Goal: Find specific page/section: Find specific page/section

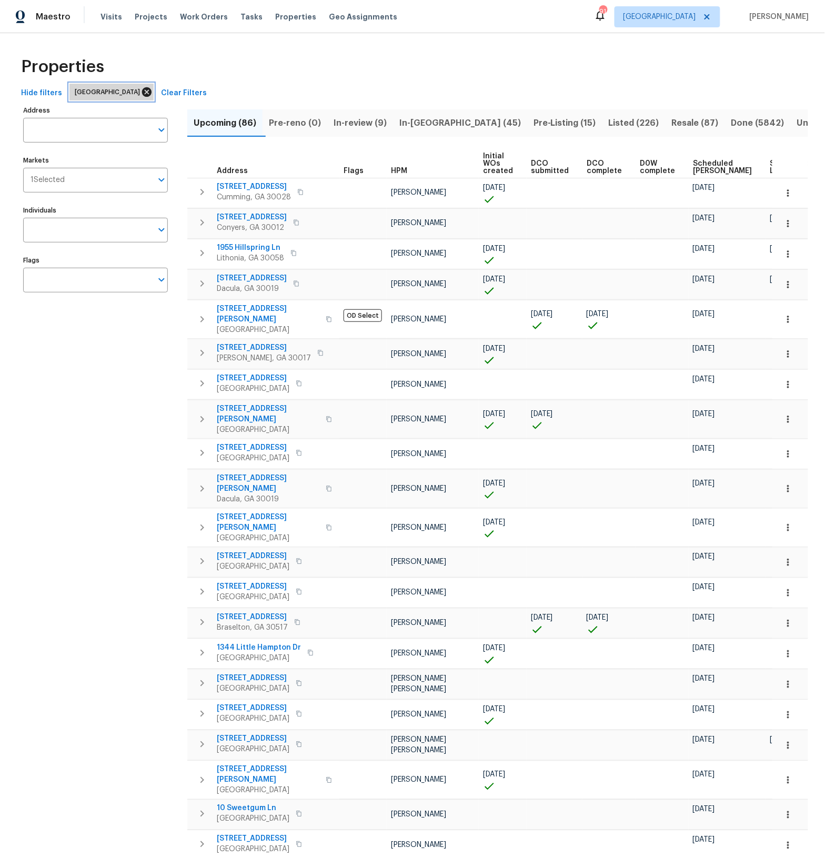
click at [142, 96] on icon at bounding box center [146, 91] width 9 height 9
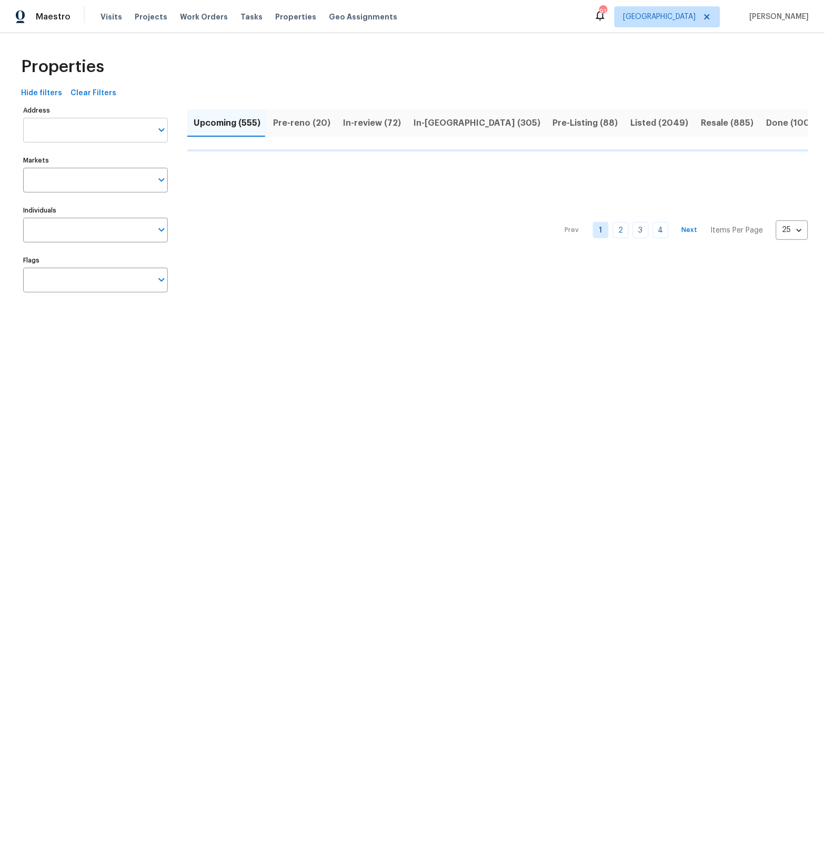
click at [85, 134] on input "Address" at bounding box center [87, 130] width 129 height 25
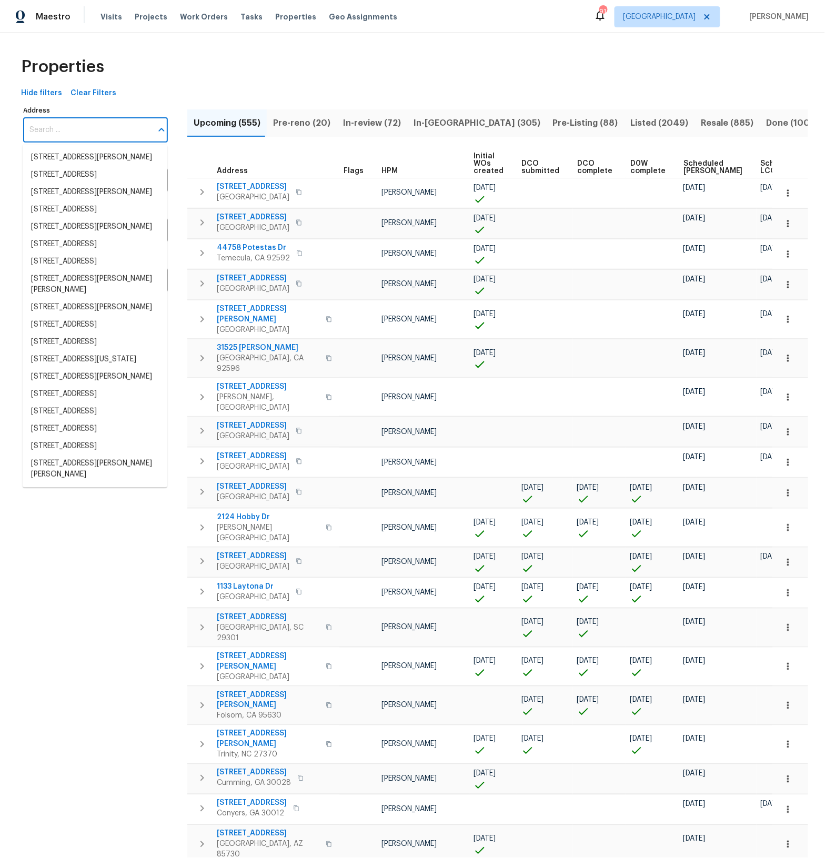
click at [83, 133] on input "Address" at bounding box center [87, 130] width 129 height 25
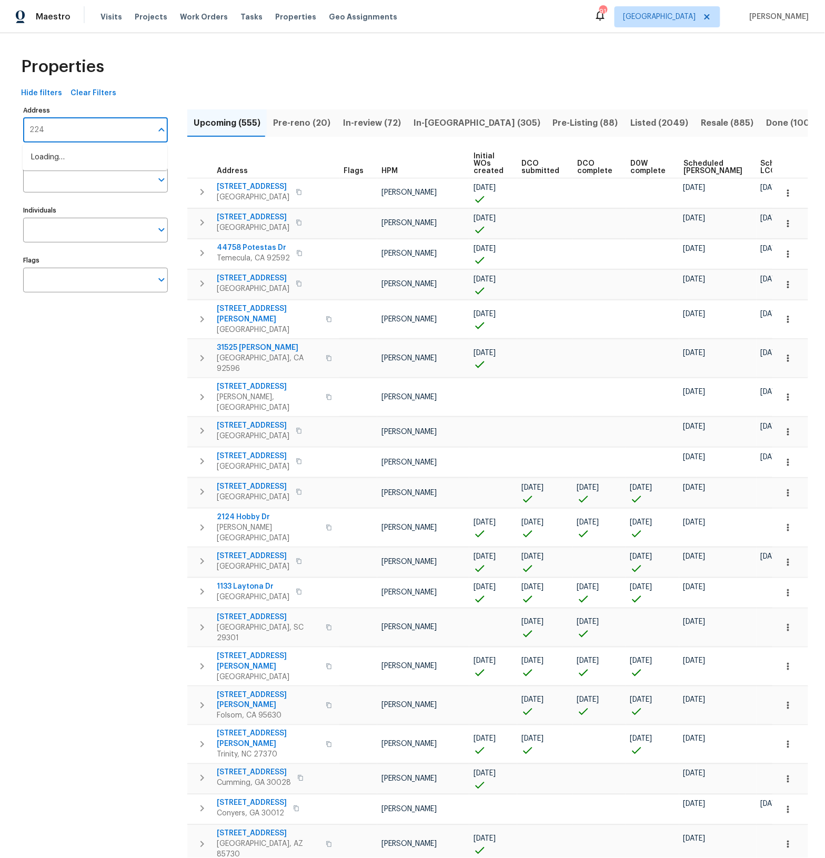
type input "2243"
click at [83, 160] on li "2243 Avenida Del Diablo Escondido CA 92029" at bounding box center [95, 157] width 145 height 17
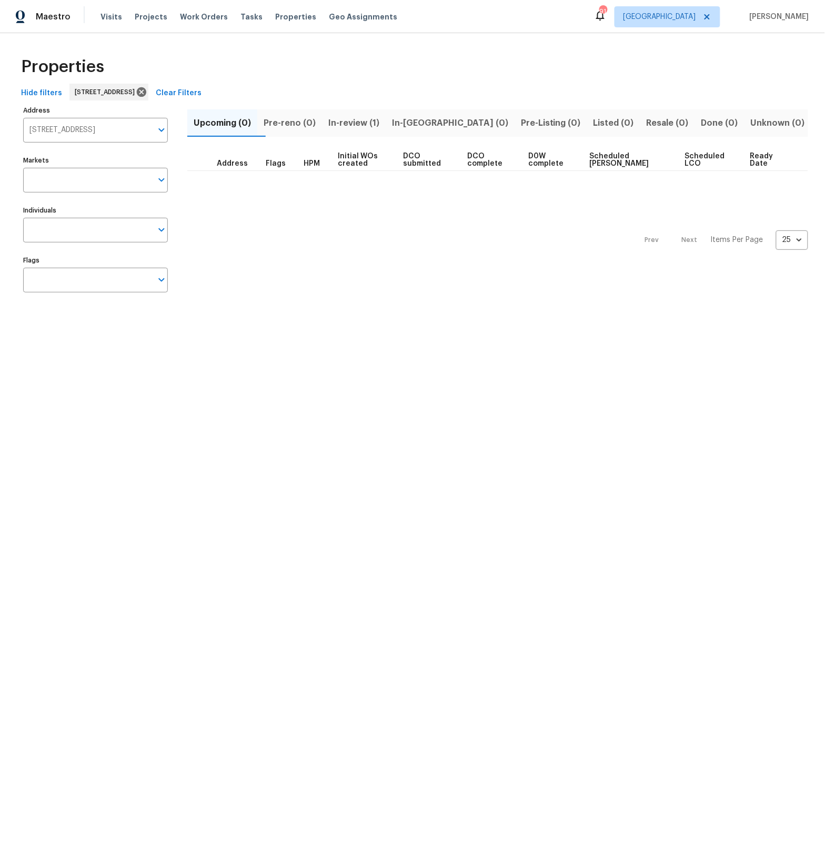
click at [370, 126] on span "In-review (1)" at bounding box center [353, 123] width 51 height 15
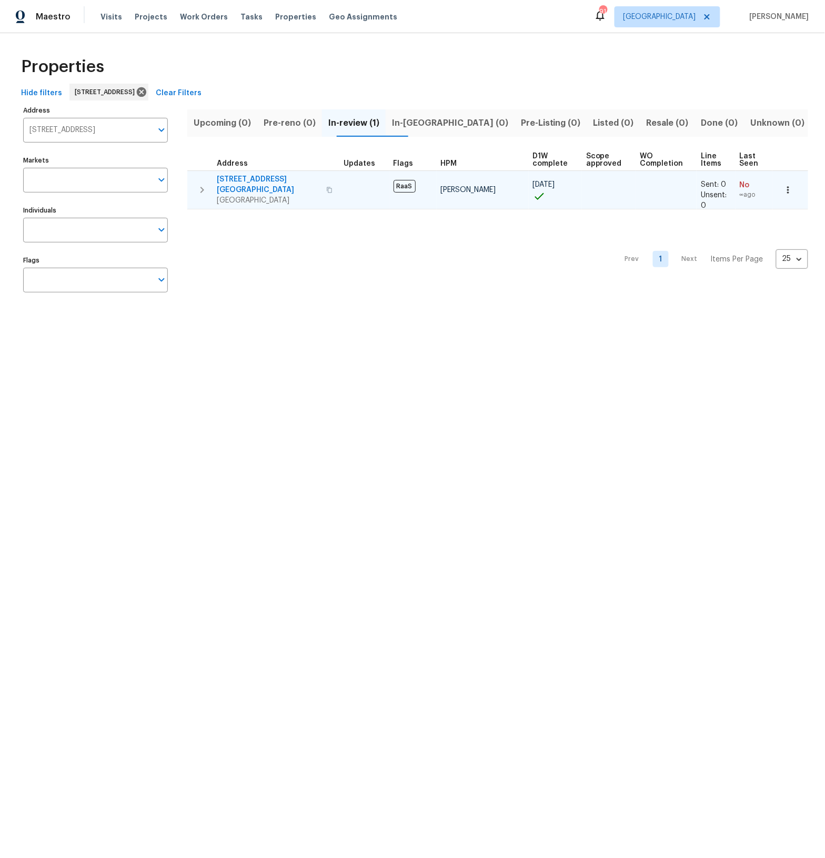
click at [258, 181] on span "2243 Avenida Del Diablo" at bounding box center [268, 184] width 103 height 21
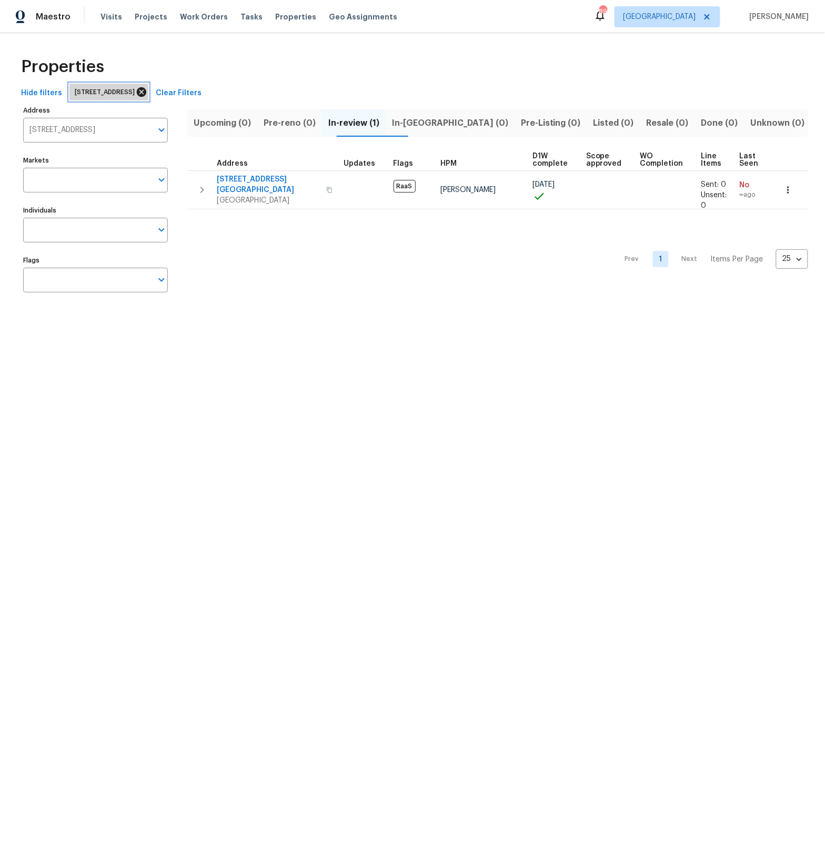
click at [146, 94] on icon at bounding box center [141, 91] width 9 height 9
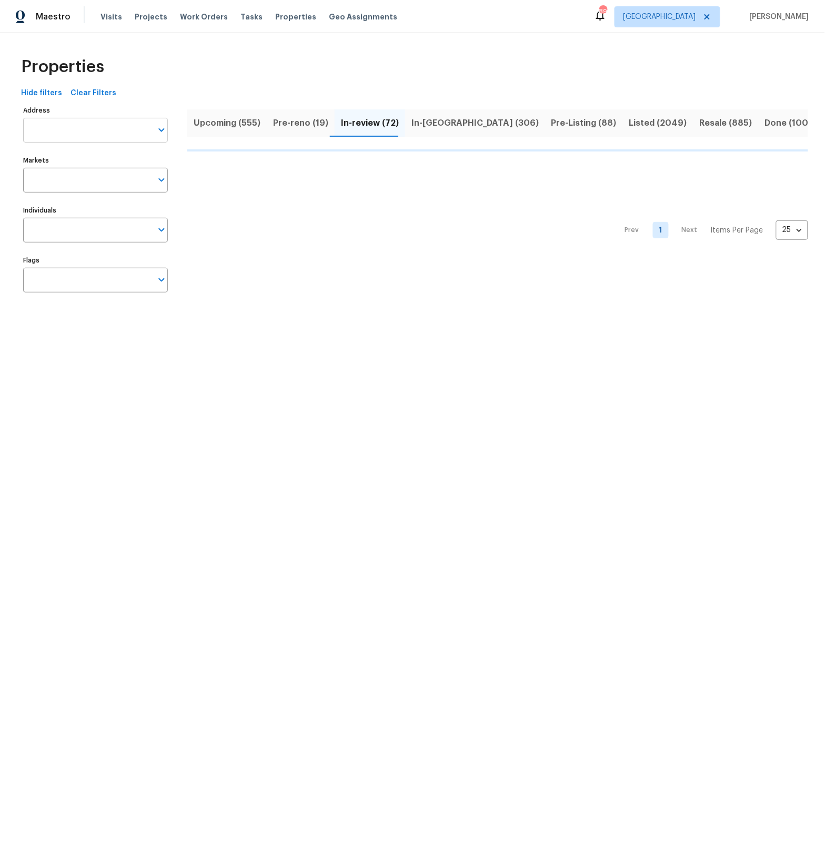
click at [124, 129] on input "Address" at bounding box center [87, 130] width 129 height 25
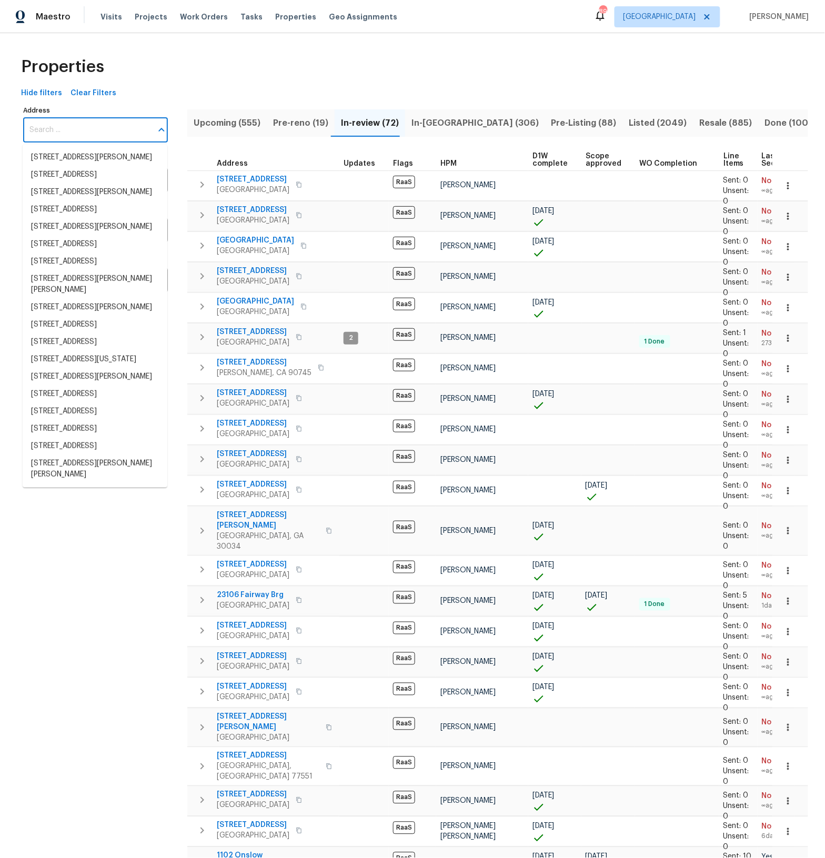
click at [84, 131] on input "Address" at bounding box center [87, 130] width 129 height 25
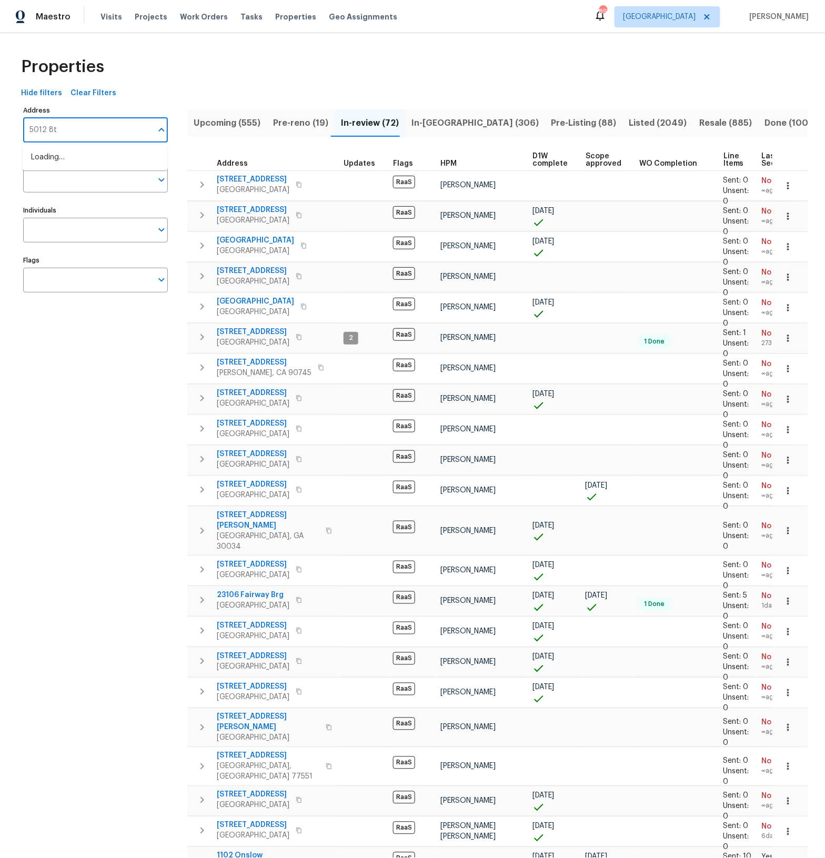
type input "5012 8th"
click at [65, 156] on li "5012 8th Ave Los Angeles CA 90043" at bounding box center [95, 157] width 145 height 17
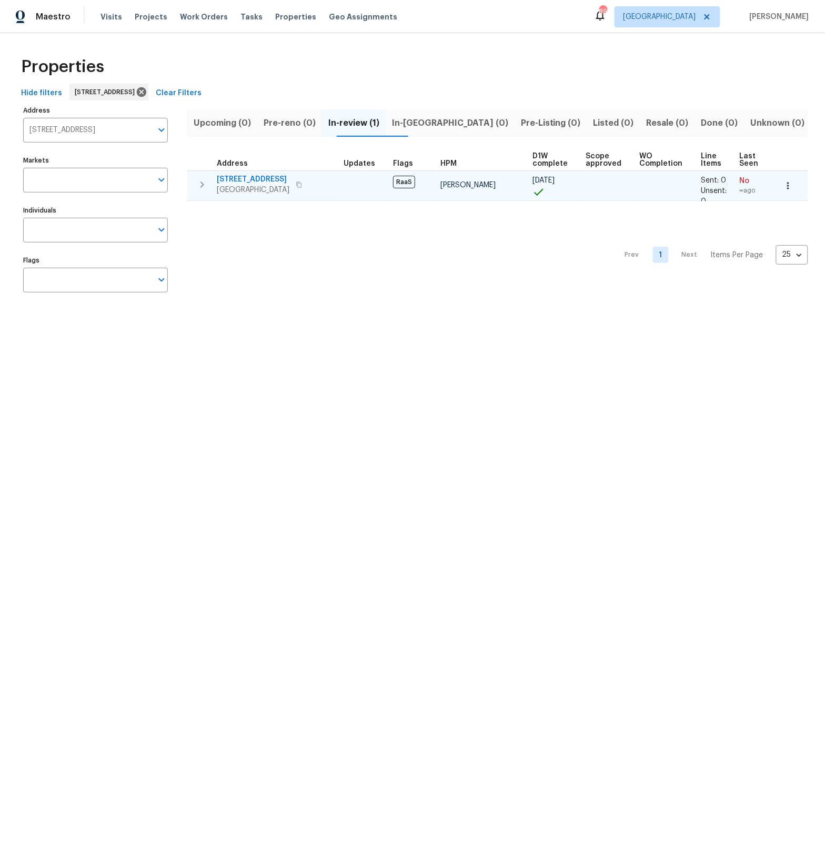
click at [237, 180] on span "5012 8th Ave" at bounding box center [253, 179] width 73 height 11
click at [237, 179] on span "5012 8th Ave" at bounding box center [253, 179] width 73 height 11
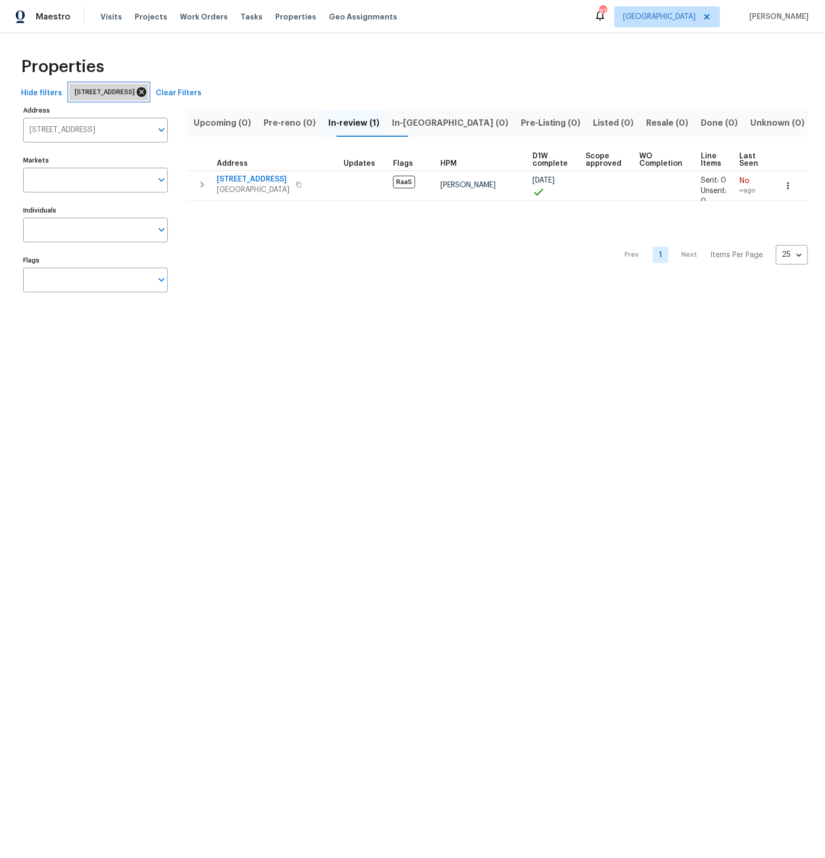
click at [146, 92] on icon at bounding box center [141, 91] width 9 height 9
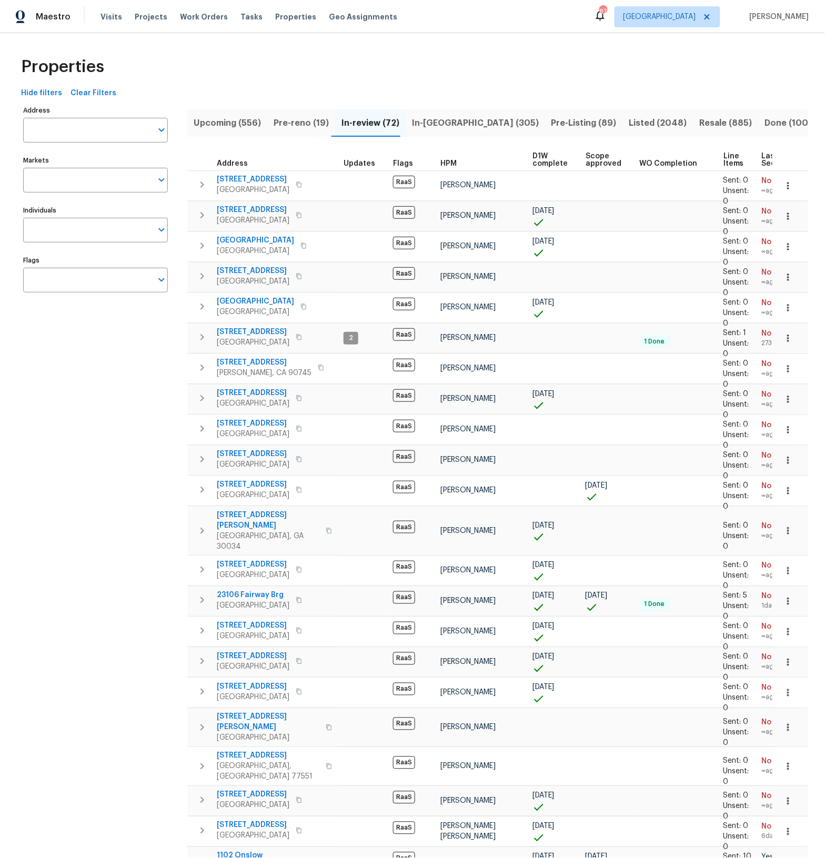
click at [107, 133] on input "Address" at bounding box center [87, 130] width 129 height 25
type input "1642 washington"
click at [98, 158] on li "1642 Washington Ave San Jacinto CA 92583" at bounding box center [95, 157] width 145 height 17
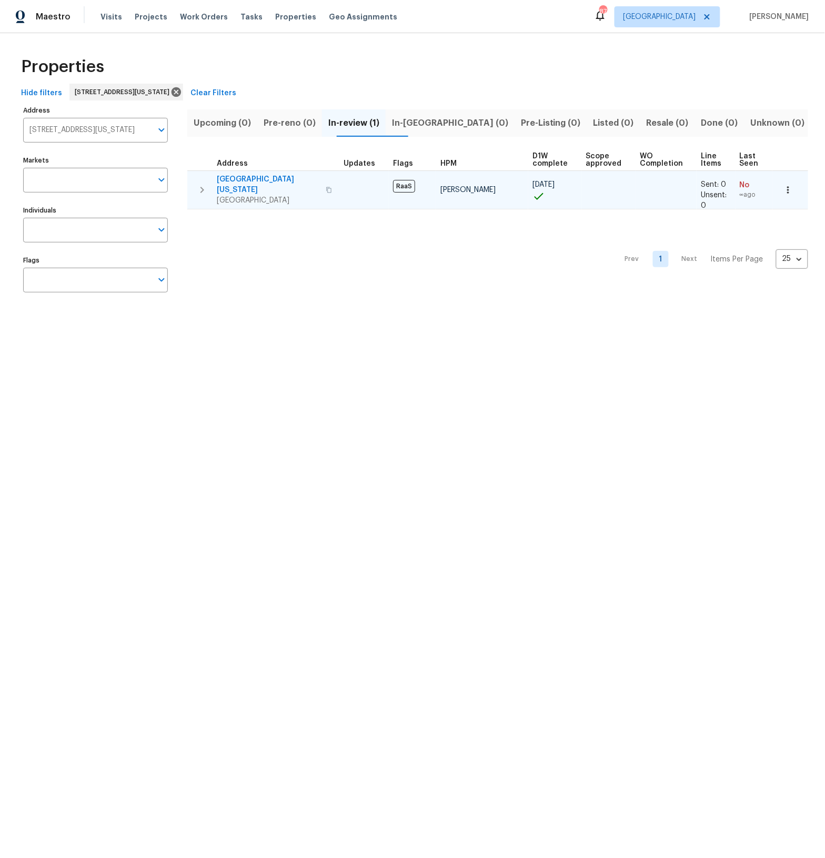
click at [286, 179] on span "1642 Washington Ave" at bounding box center [268, 184] width 103 height 21
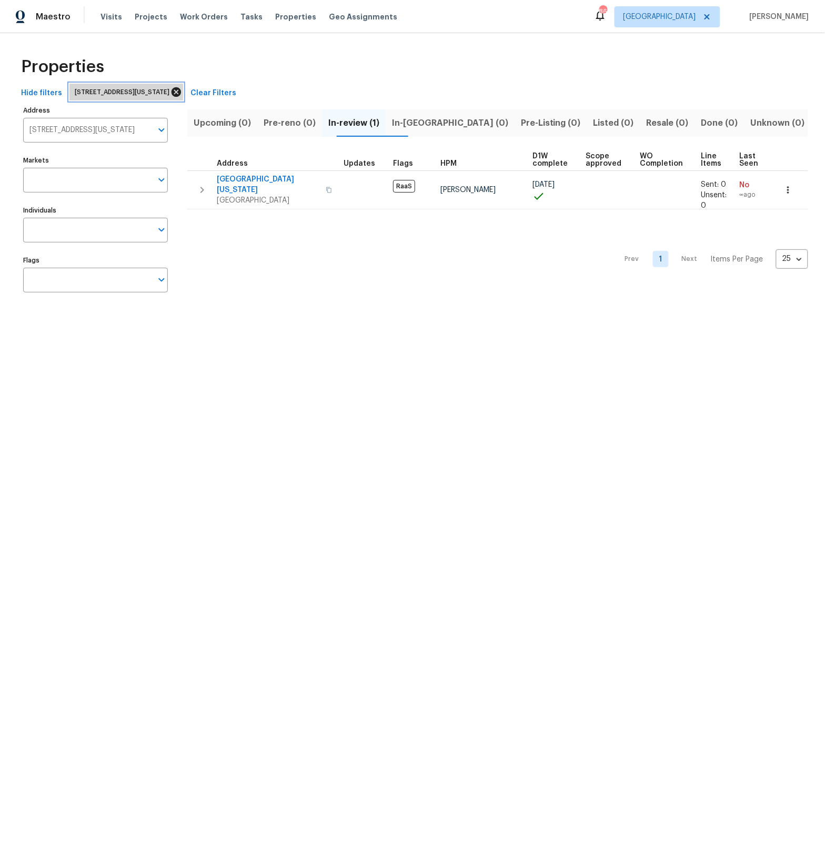
click at [182, 93] on icon at bounding box center [177, 92] width 12 height 12
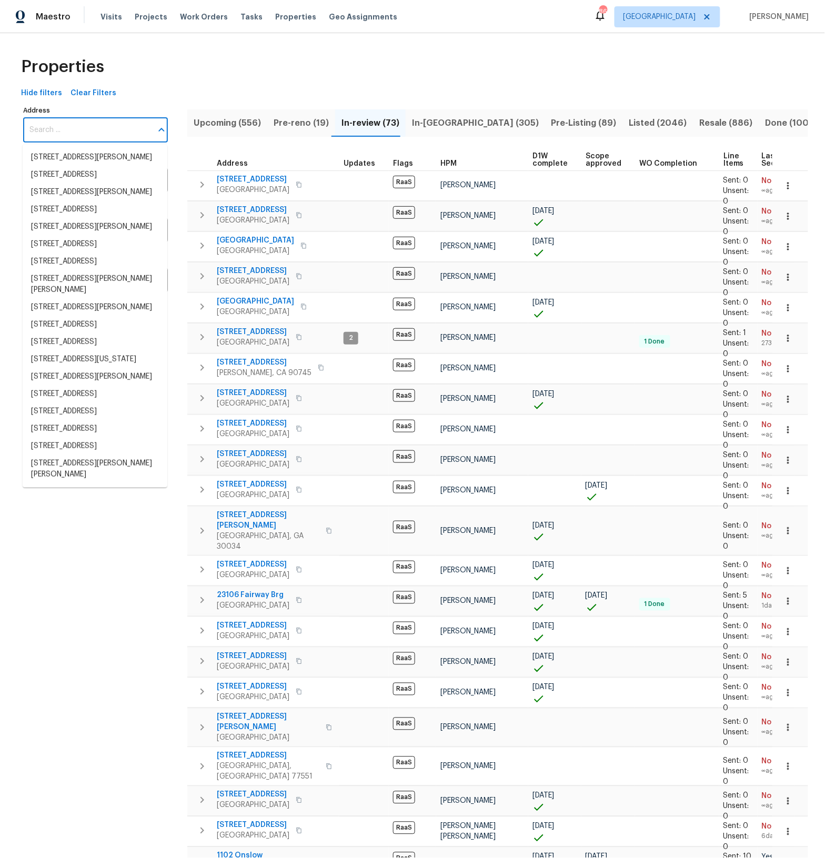
click at [51, 132] on input "Address" at bounding box center [87, 130] width 129 height 25
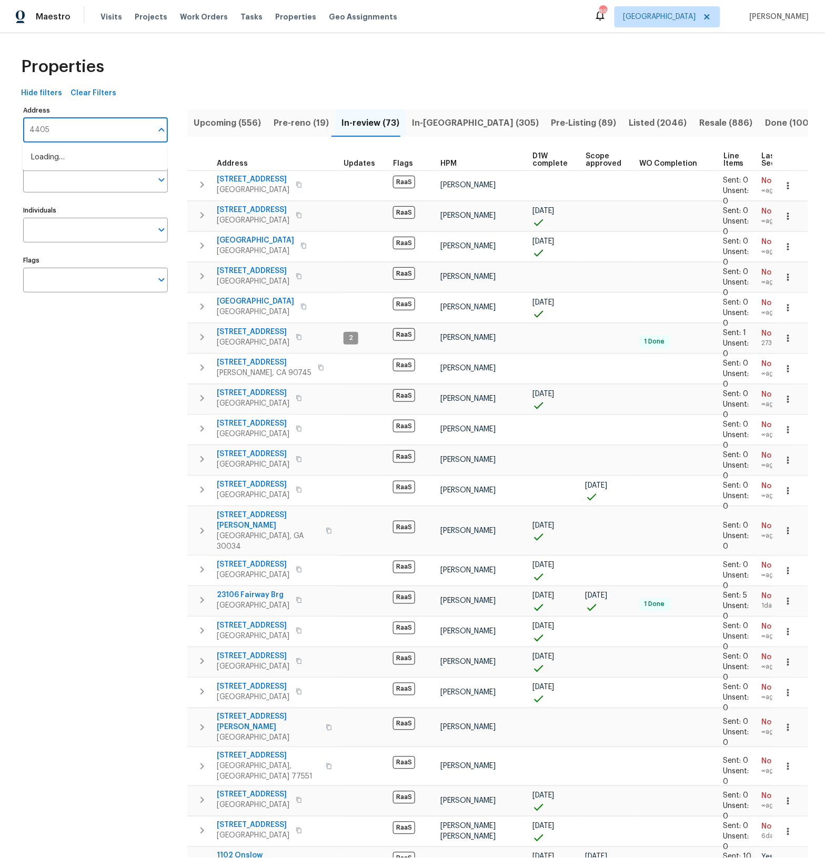
type input "44057"
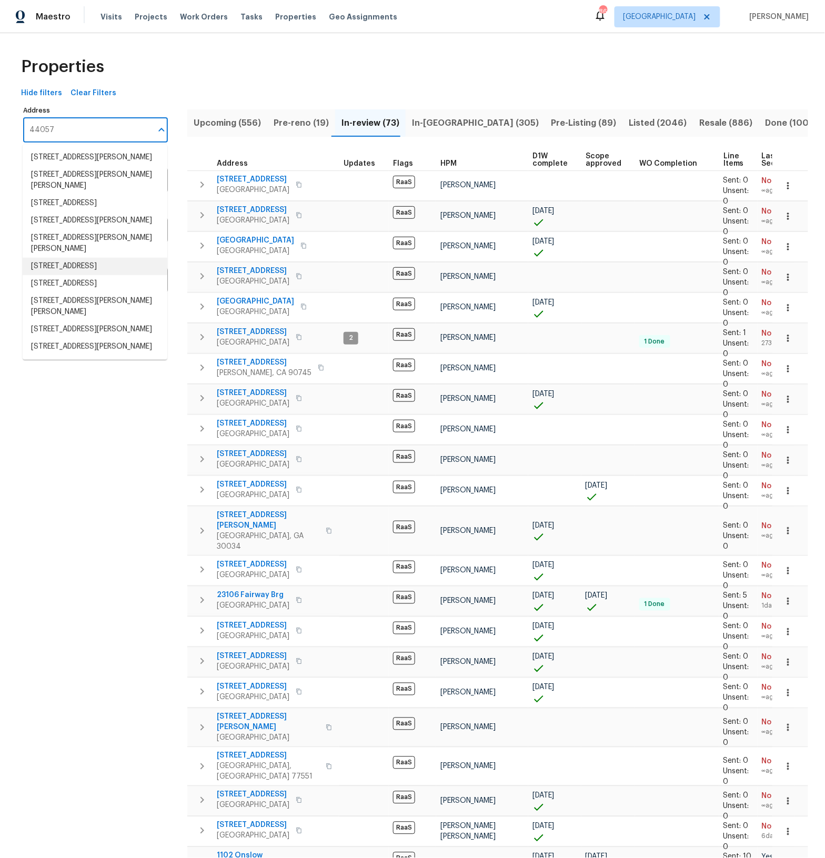
click at [62, 258] on li "44057 7th St E Lancaster CA 93535" at bounding box center [95, 266] width 145 height 17
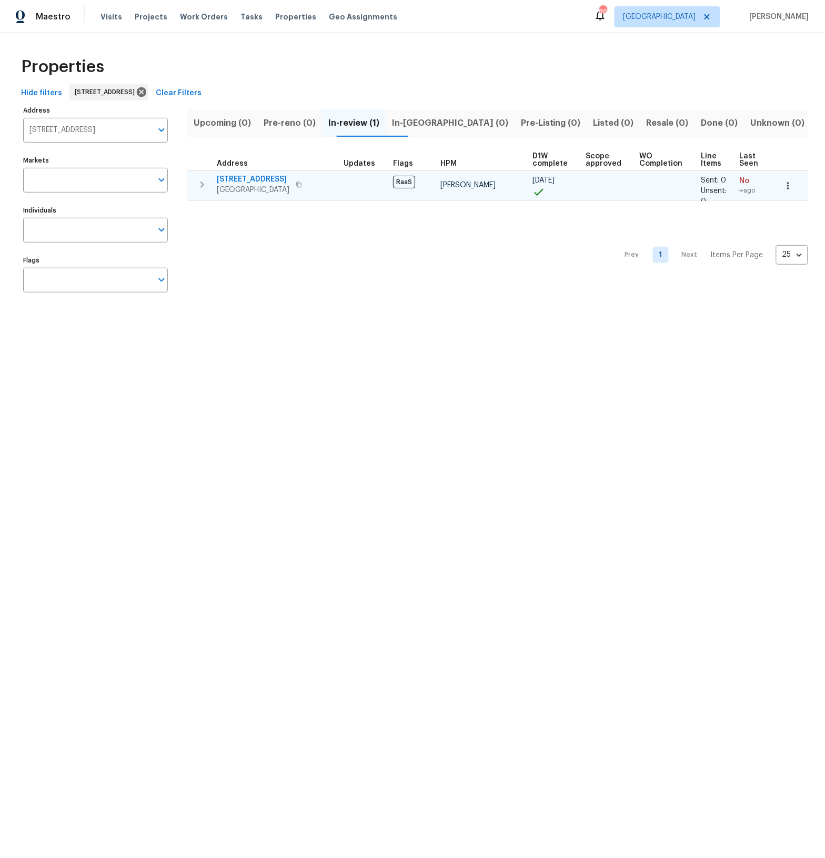
click at [247, 178] on span "44057 7th St E" at bounding box center [253, 179] width 73 height 11
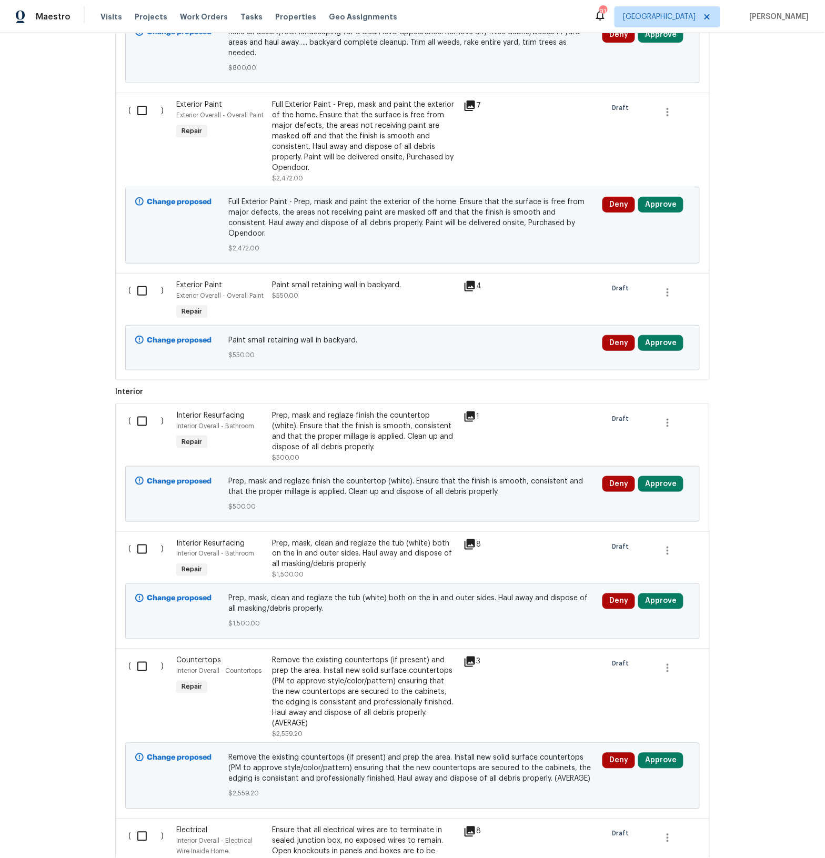
scroll to position [632, 0]
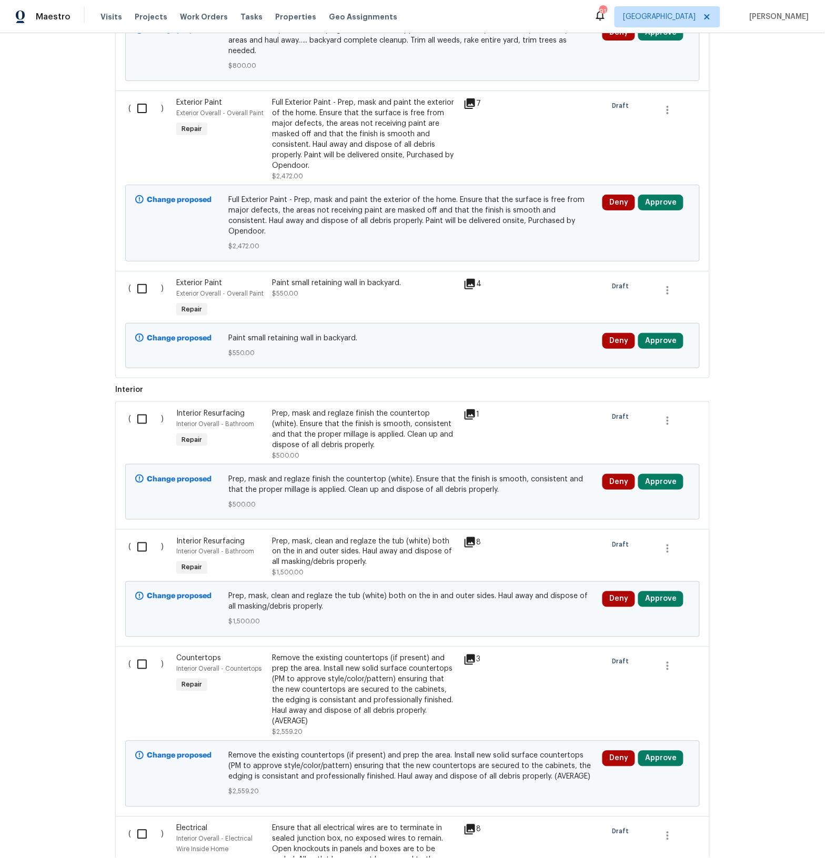
click at [469, 537] on icon at bounding box center [470, 542] width 11 height 11
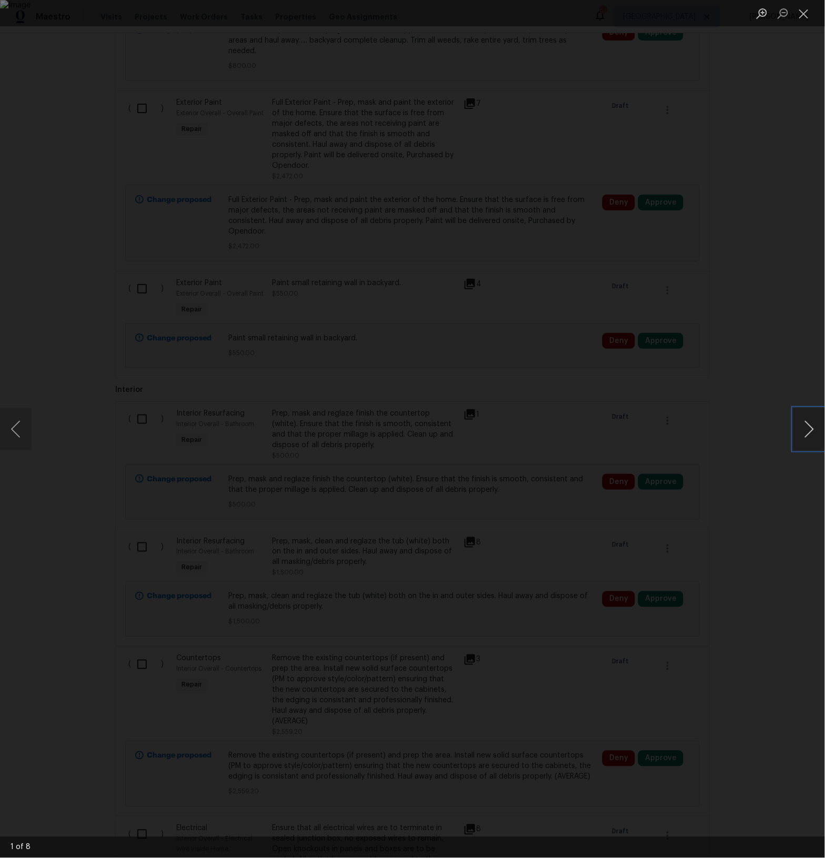
click at [808, 435] on button "Next image" at bounding box center [810, 429] width 32 height 42
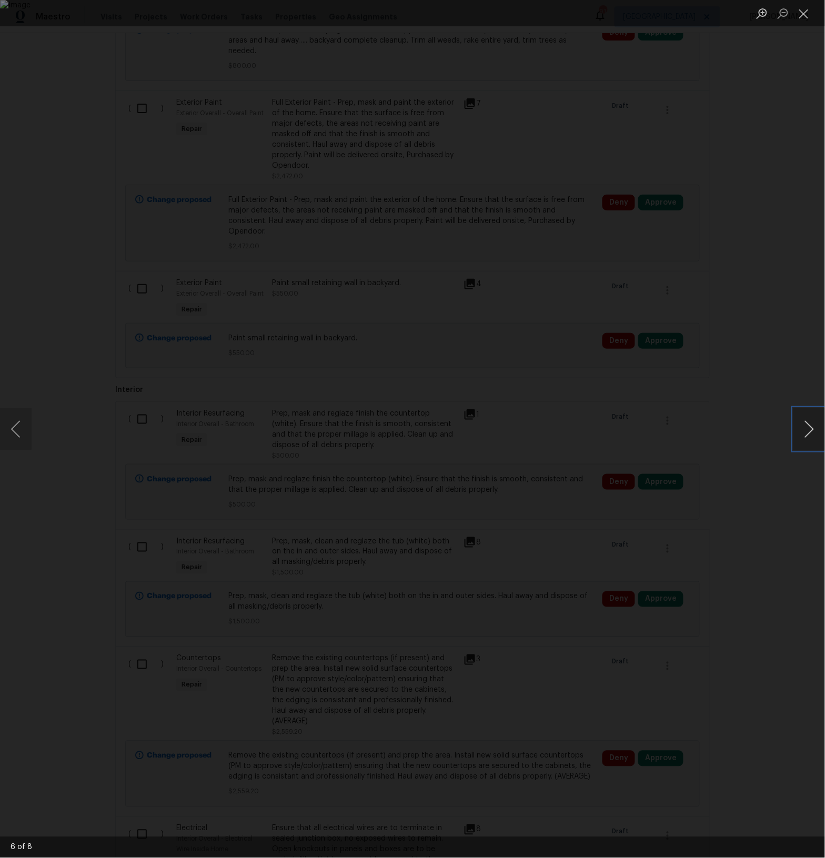
click at [808, 435] on button "Next image" at bounding box center [810, 429] width 32 height 42
click at [805, 16] on button "Close lightbox" at bounding box center [804, 13] width 21 height 18
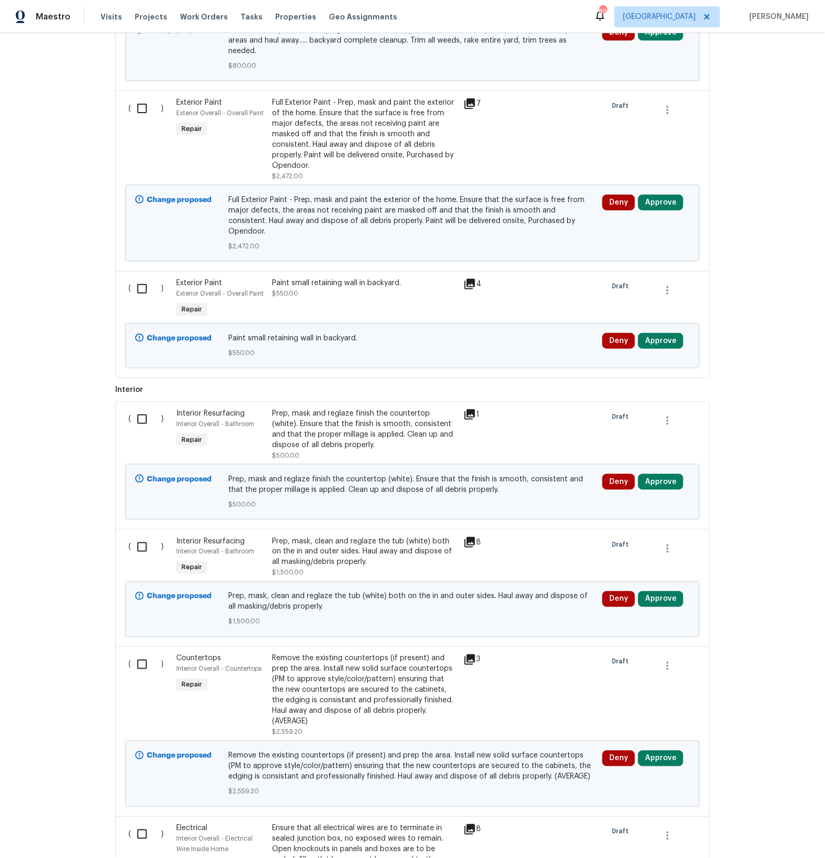
scroll to position [0, 0]
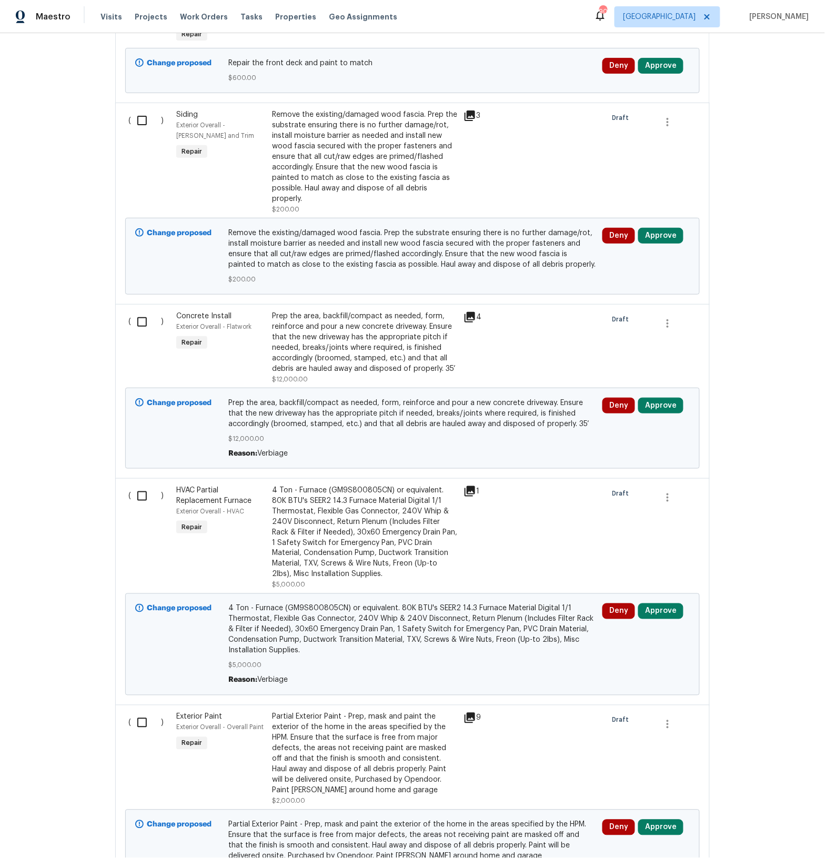
scroll to position [403, 0]
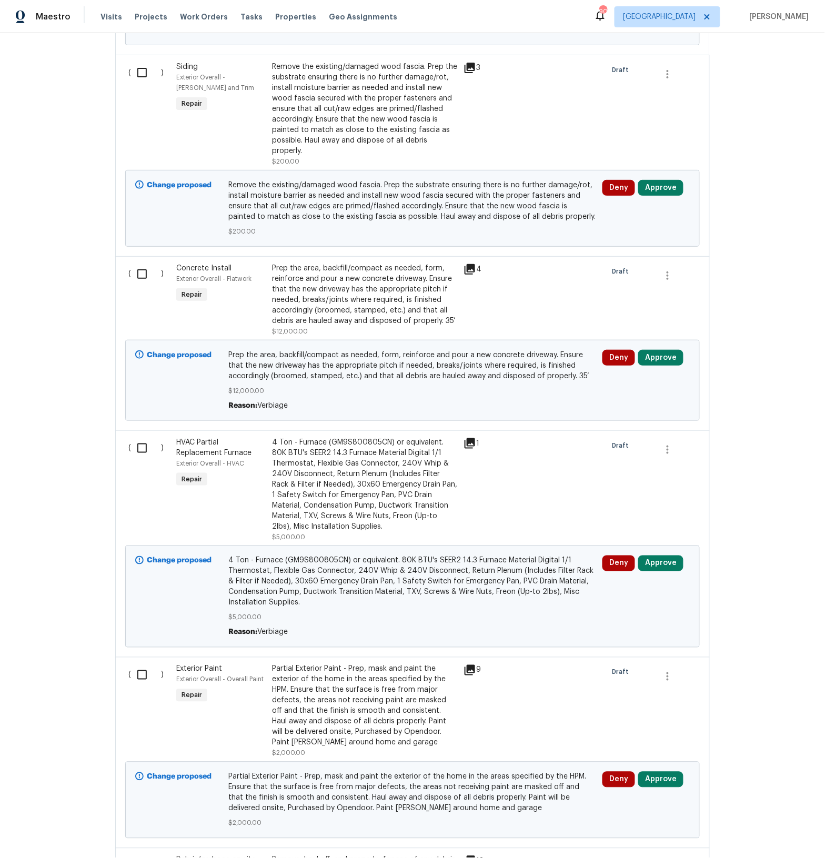
click at [470, 447] on icon at bounding box center [470, 443] width 13 height 13
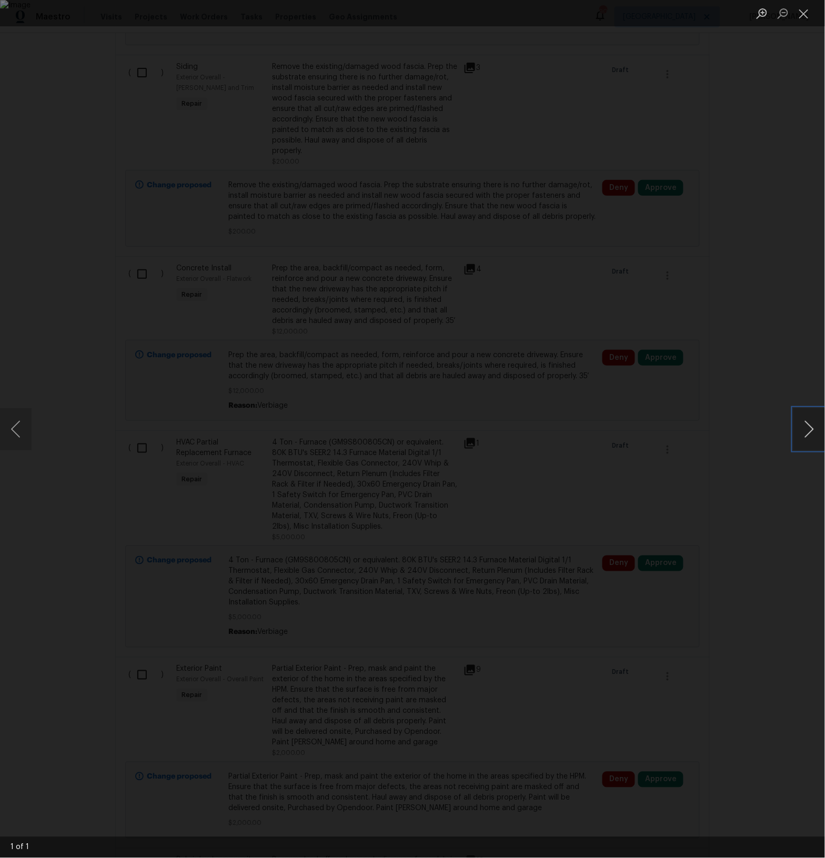
click at [812, 426] on button "Next image" at bounding box center [810, 429] width 32 height 42
click at [810, 13] on button "Close lightbox" at bounding box center [804, 13] width 21 height 18
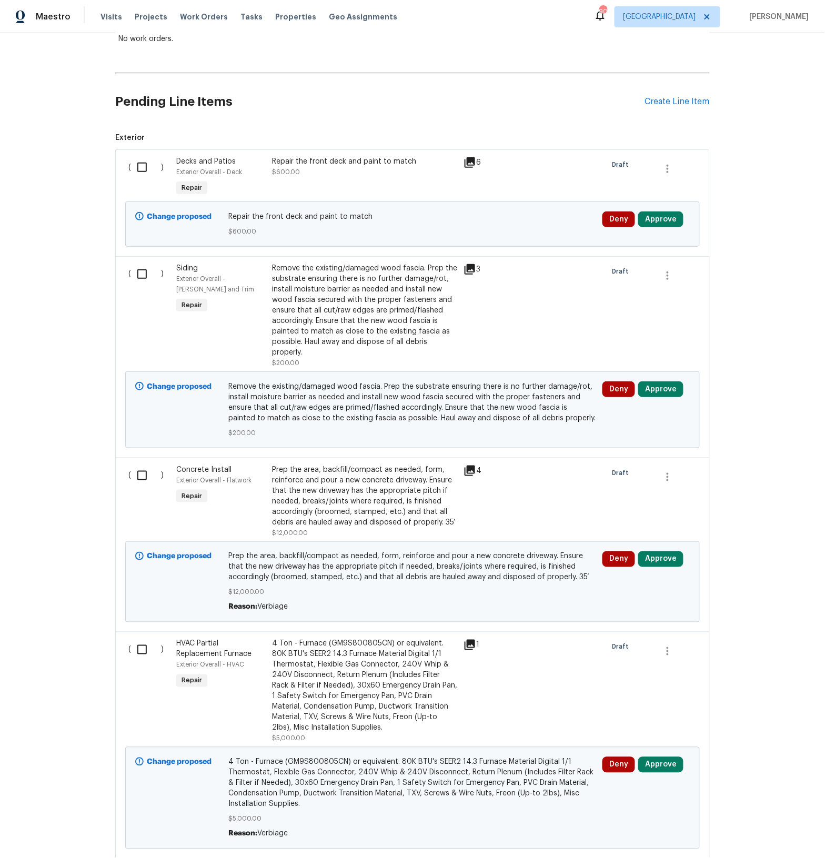
scroll to position [0, 0]
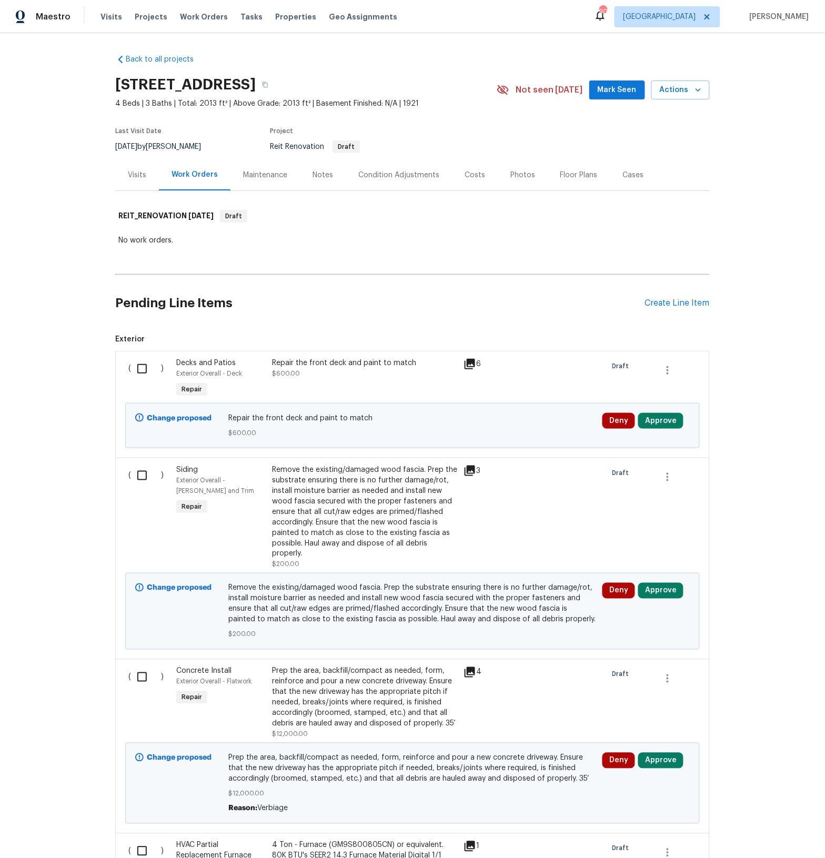
click at [134, 178] on div "Visits" at bounding box center [137, 175] width 18 height 11
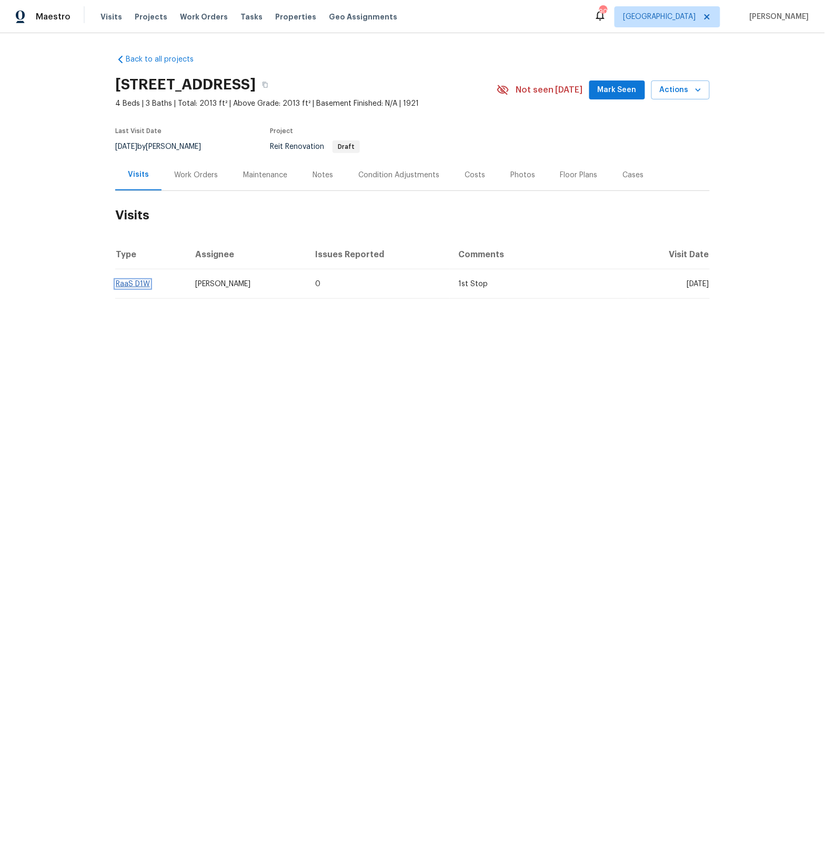
click at [141, 285] on link "RaaS D1W" at bounding box center [133, 284] width 34 height 7
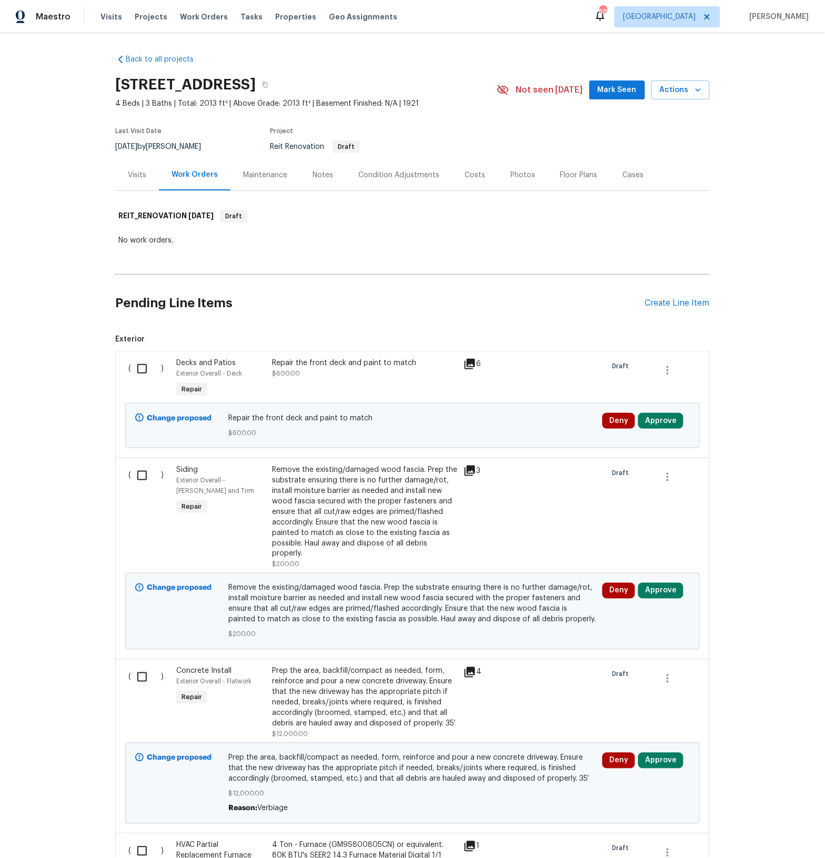
click at [141, 175] on div "Visits" at bounding box center [137, 175] width 18 height 11
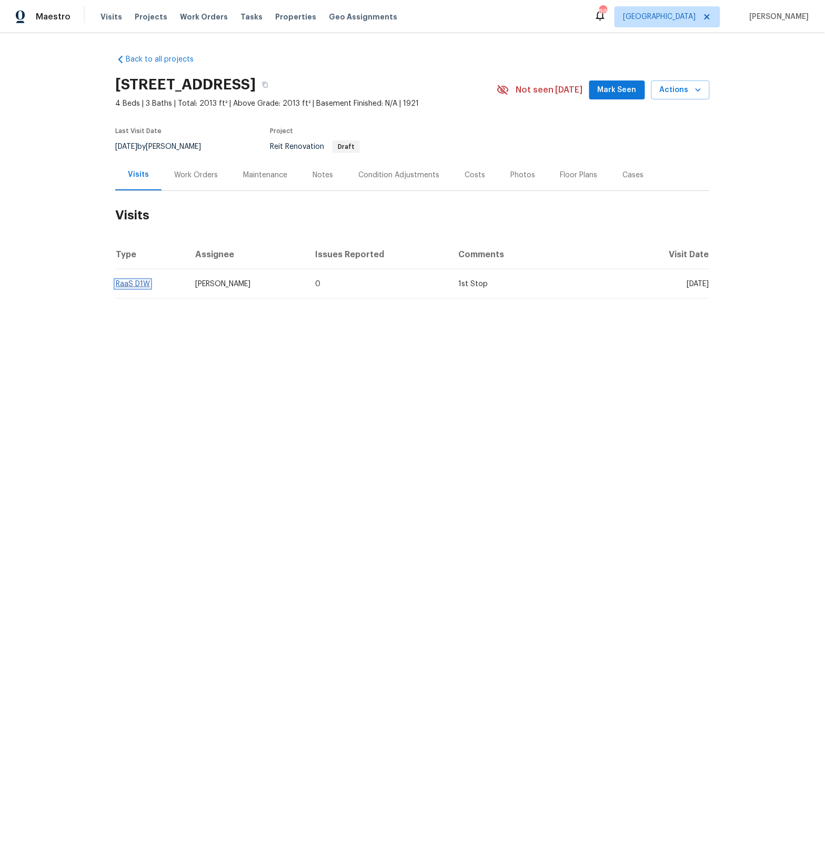
click at [134, 282] on link "RaaS D1W" at bounding box center [133, 284] width 34 height 7
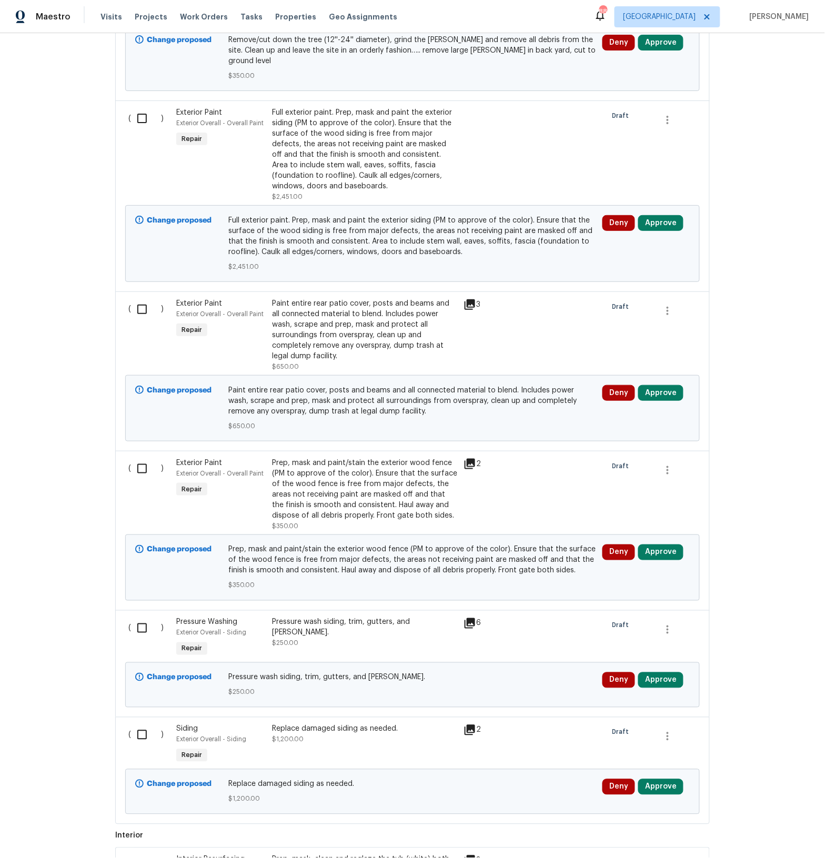
scroll to position [508, 0]
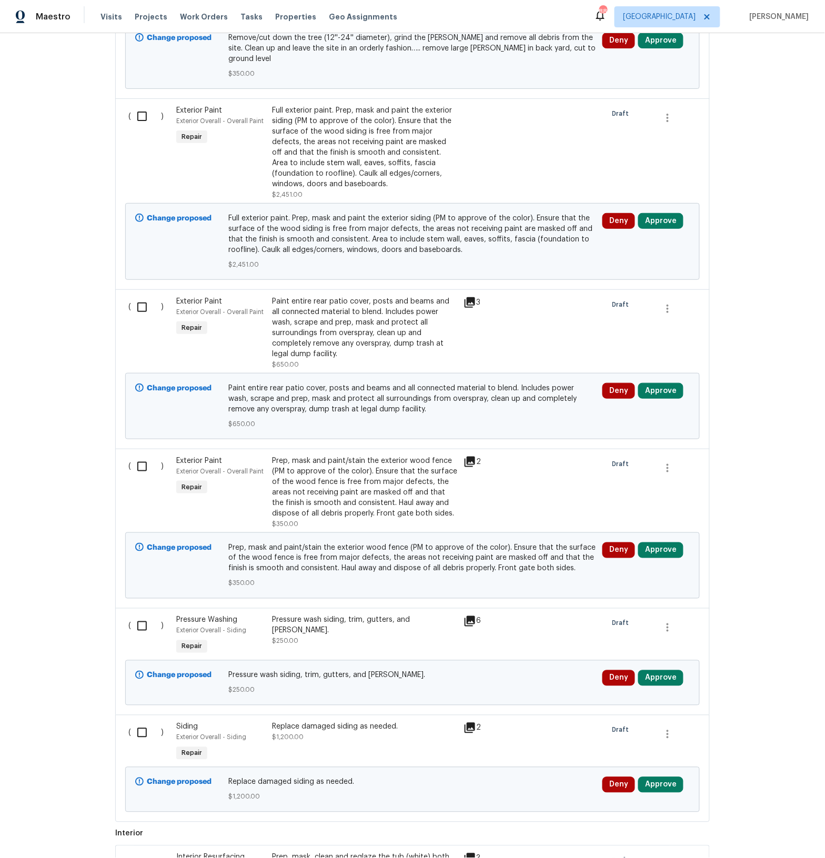
click at [470, 297] on icon at bounding box center [470, 302] width 11 height 11
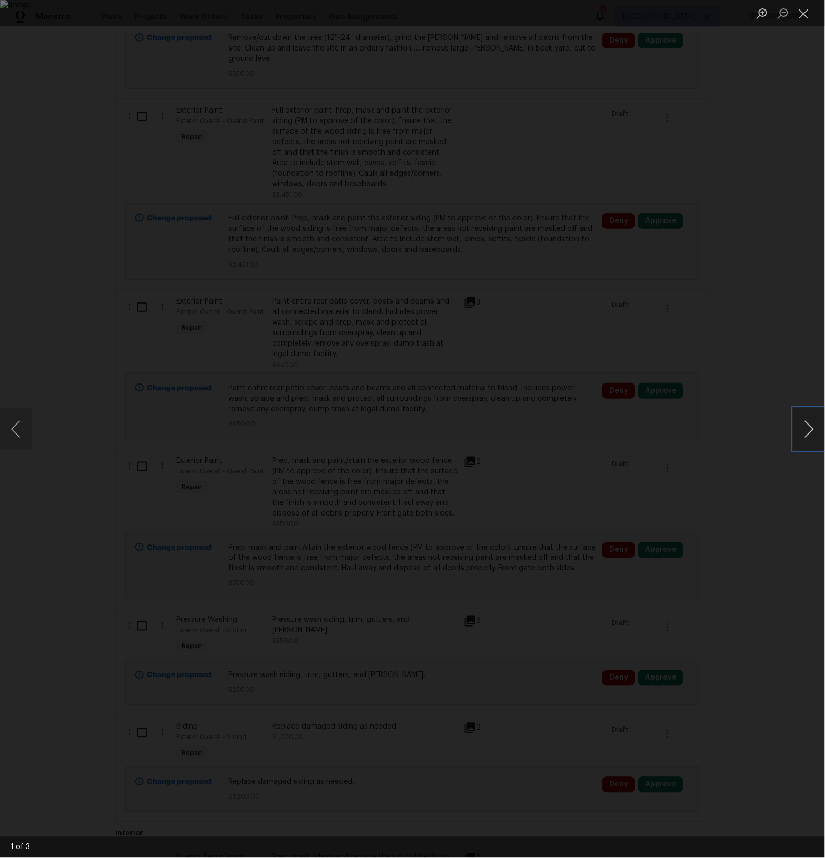
click at [811, 429] on button "Next image" at bounding box center [810, 429] width 32 height 42
click at [800, 15] on button "Close lightbox" at bounding box center [804, 13] width 21 height 18
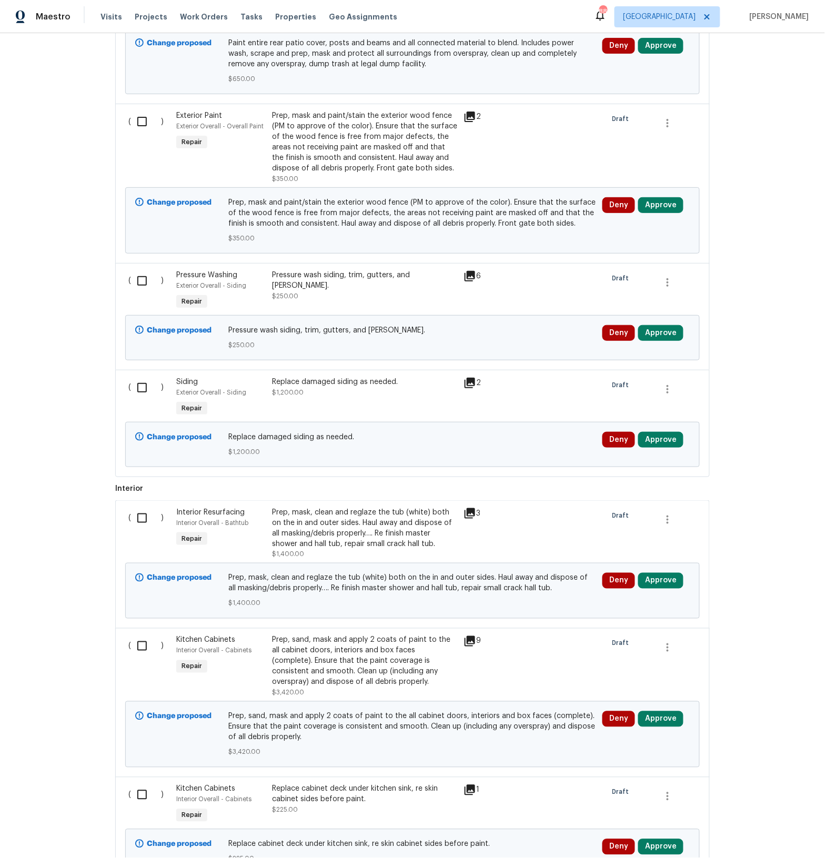
scroll to position [856, 0]
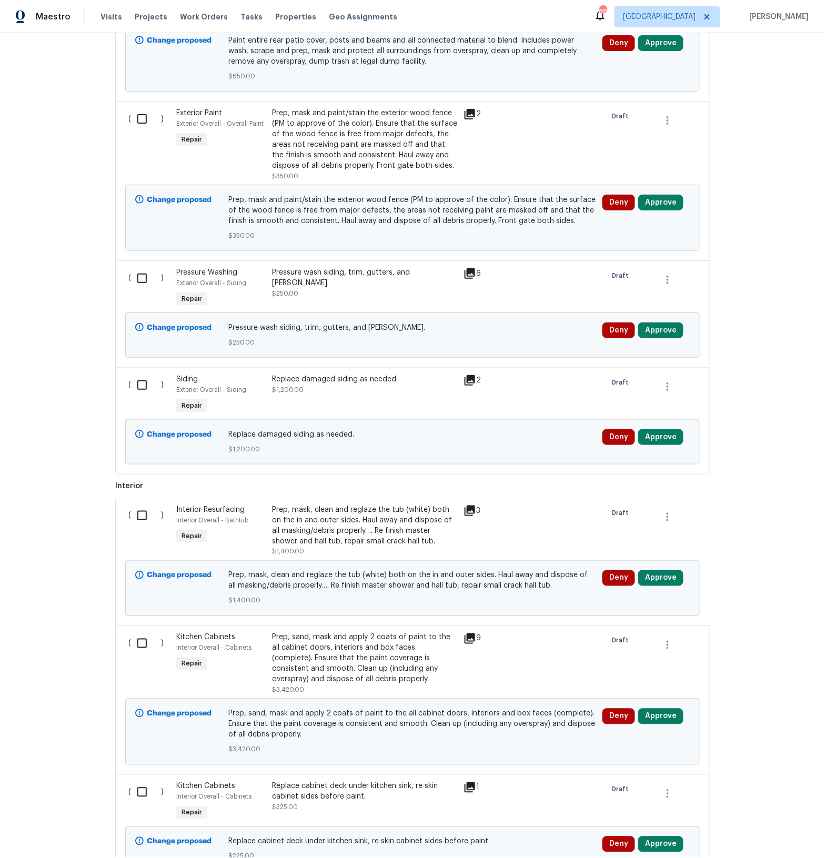
click at [473, 505] on icon at bounding box center [470, 511] width 13 height 13
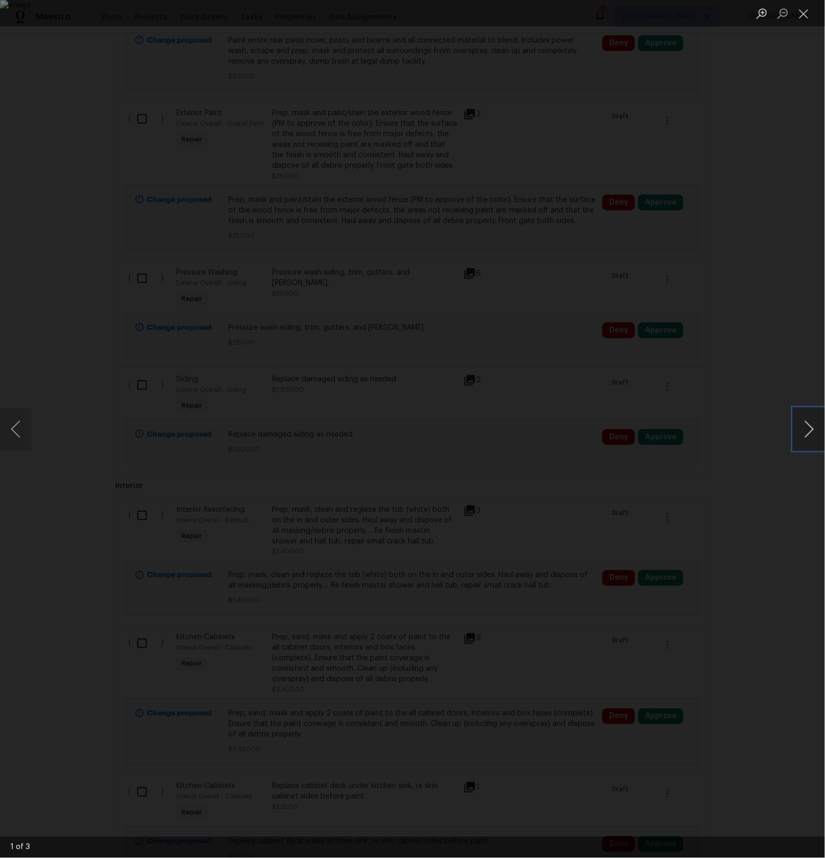
click at [810, 433] on button "Next image" at bounding box center [810, 429] width 32 height 42
click at [809, 433] on button "Next image" at bounding box center [810, 429] width 32 height 42
click at [803, 18] on button "Close lightbox" at bounding box center [804, 13] width 21 height 18
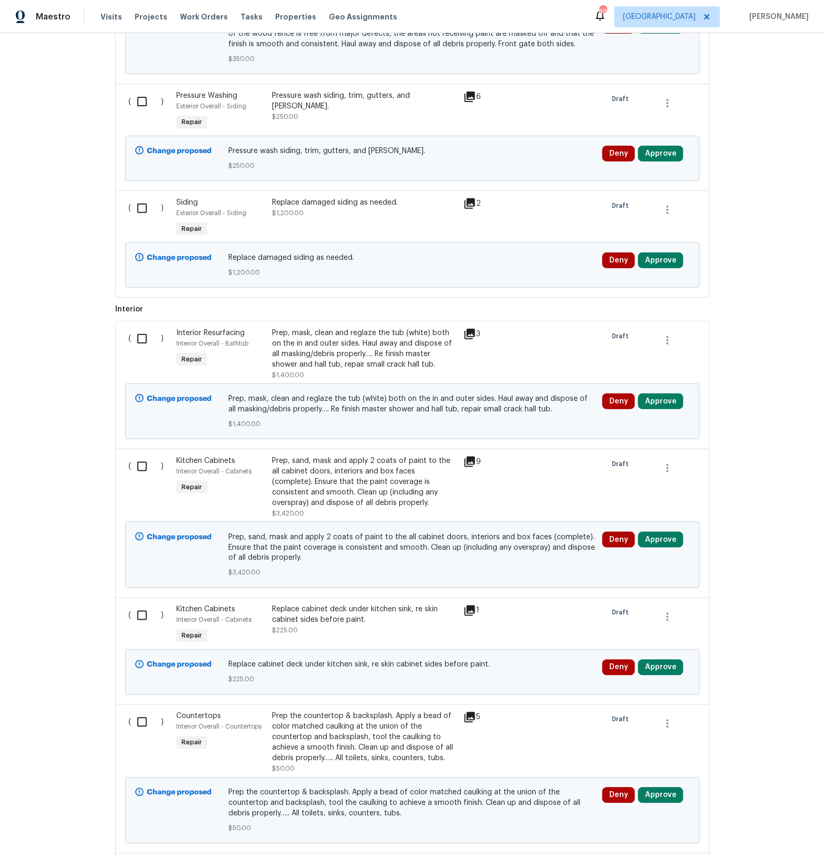
scroll to position [1035, 0]
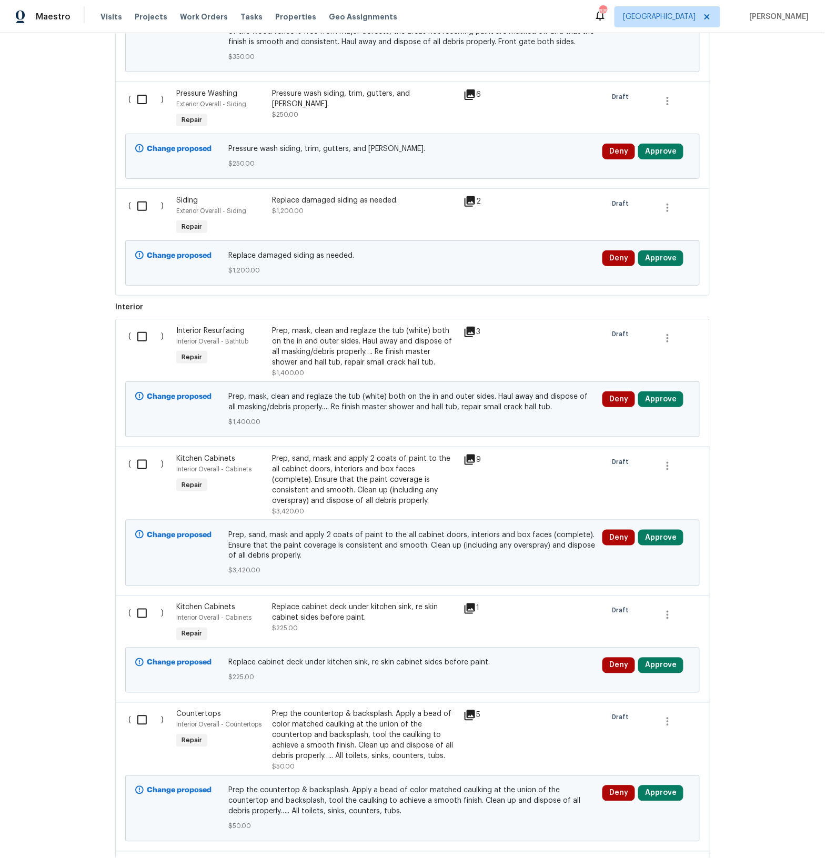
click at [469, 604] on icon at bounding box center [470, 609] width 11 height 11
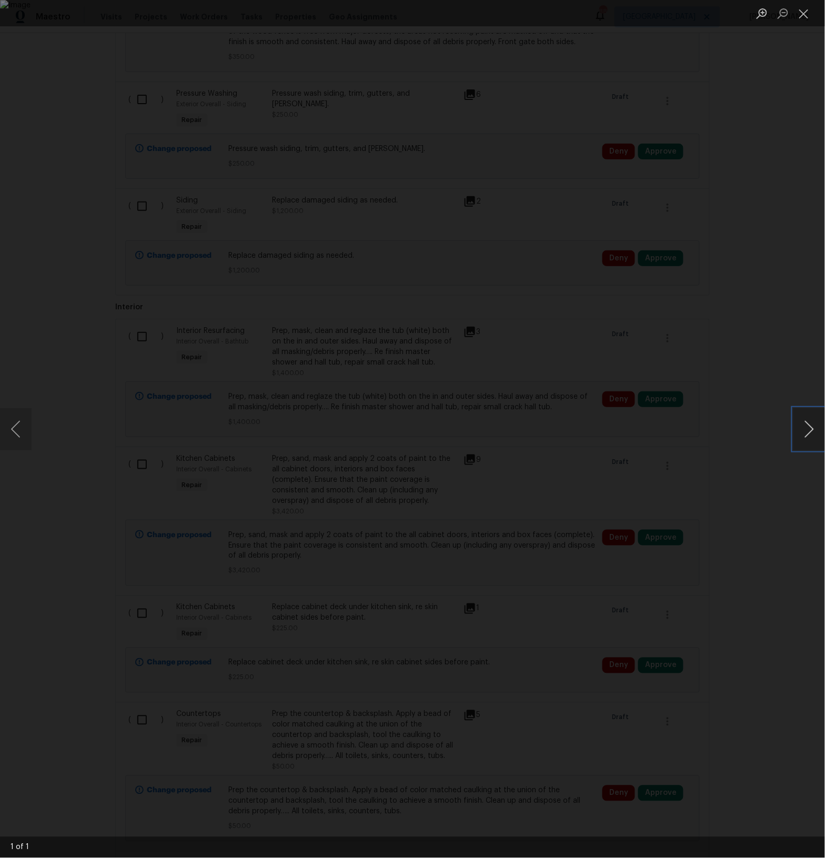
click at [803, 426] on button "Next image" at bounding box center [810, 429] width 32 height 42
click at [807, 12] on button "Close lightbox" at bounding box center [804, 13] width 21 height 18
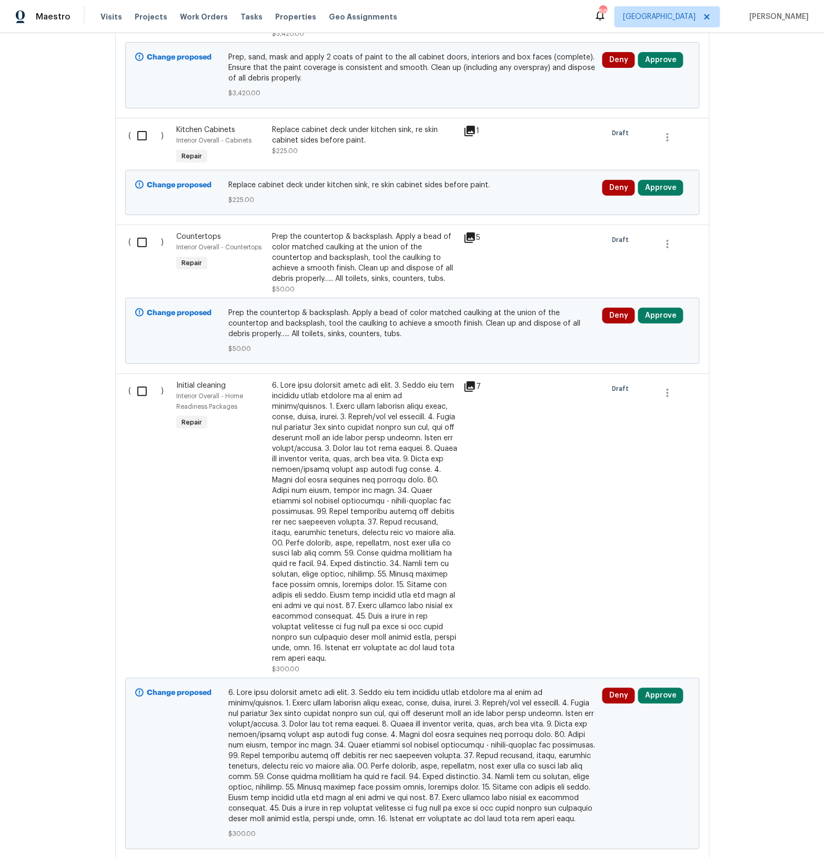
scroll to position [1548, 0]
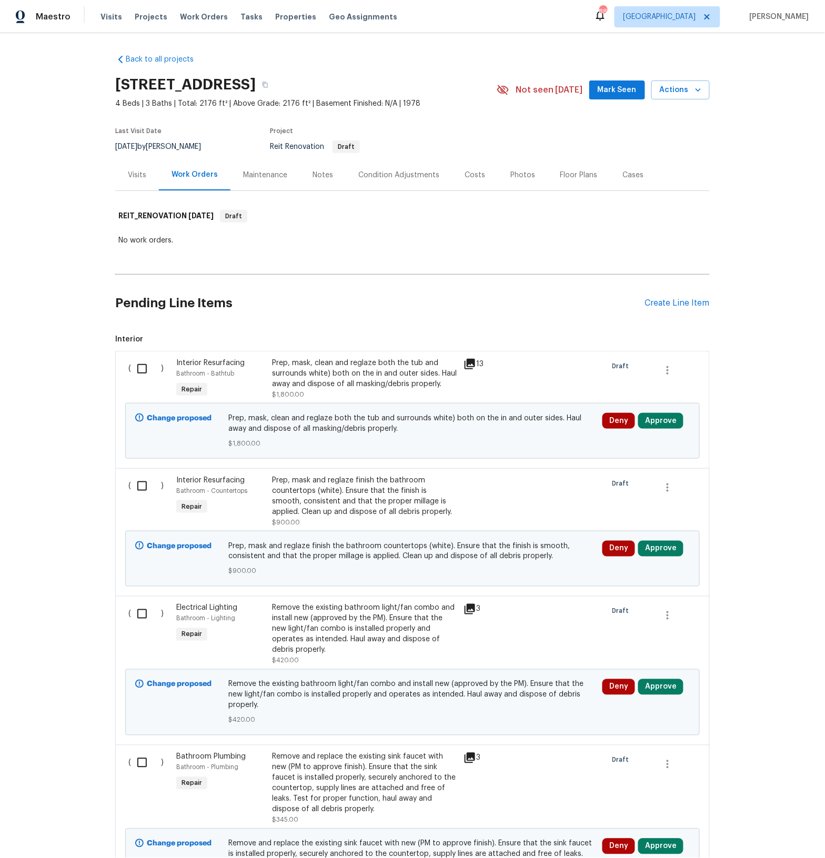
click at [467, 362] on icon at bounding box center [470, 364] width 11 height 11
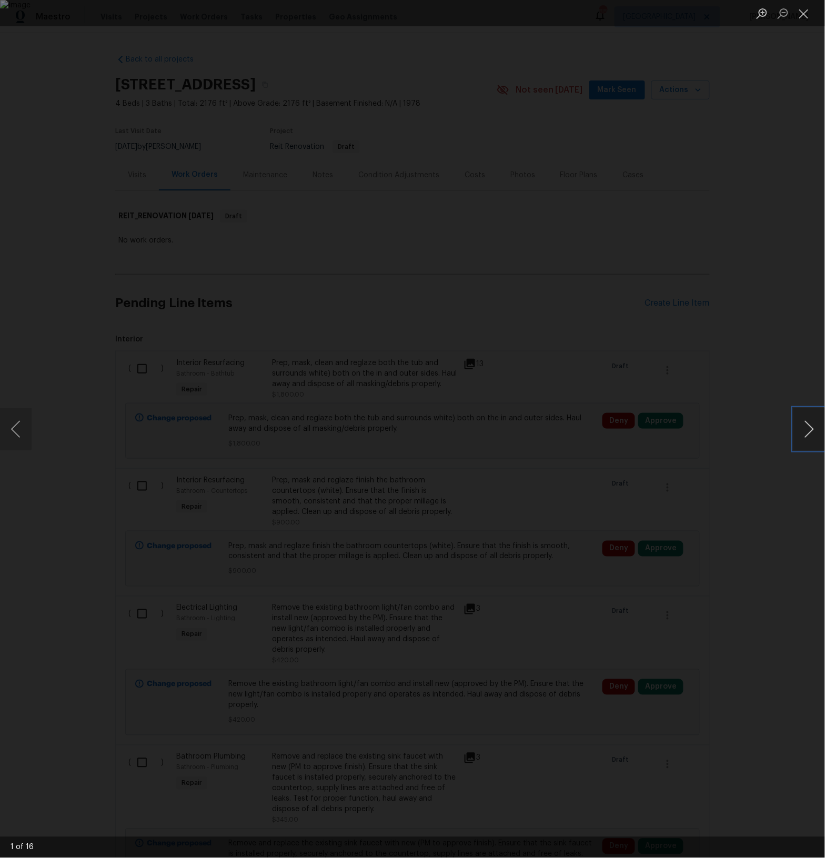
click at [808, 430] on button "Next image" at bounding box center [810, 429] width 32 height 42
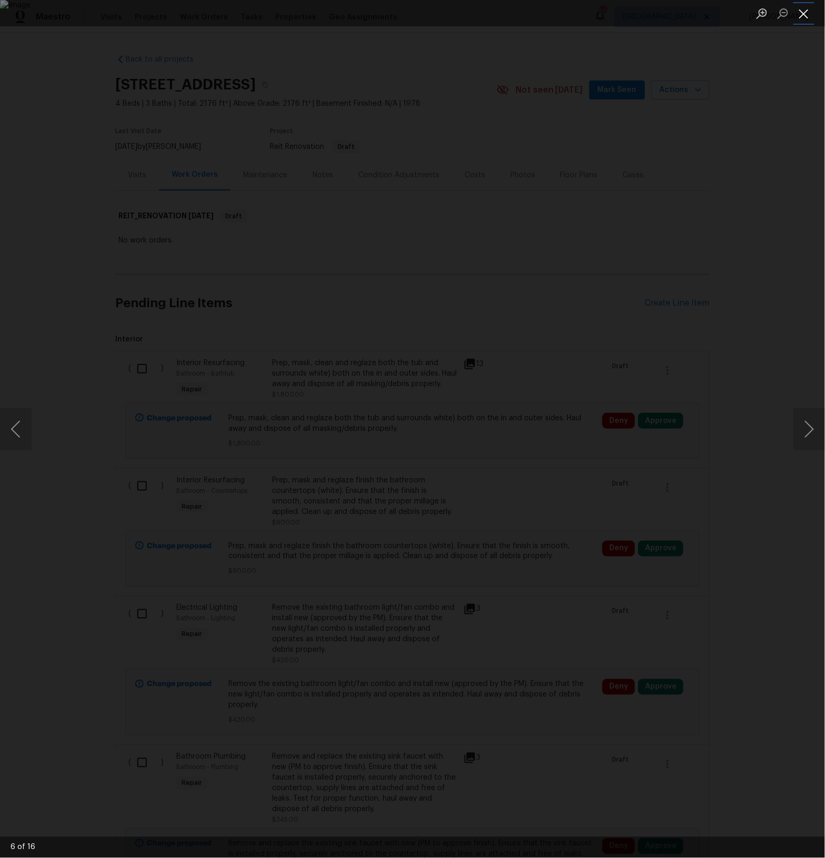
click at [808, 15] on button "Close lightbox" at bounding box center [804, 13] width 21 height 18
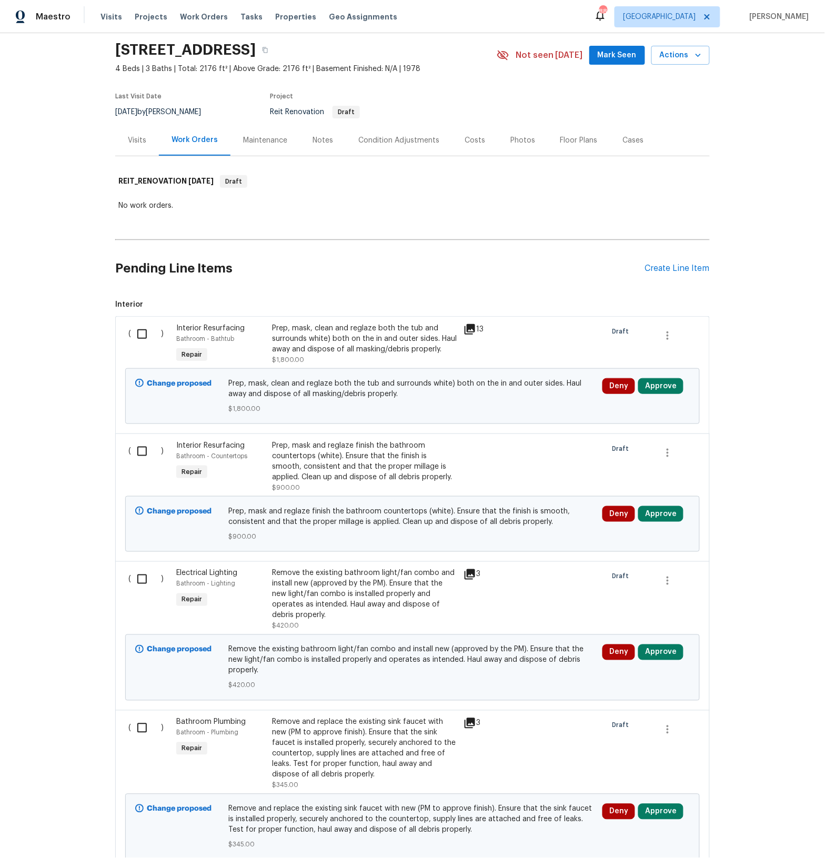
scroll to position [41, 0]
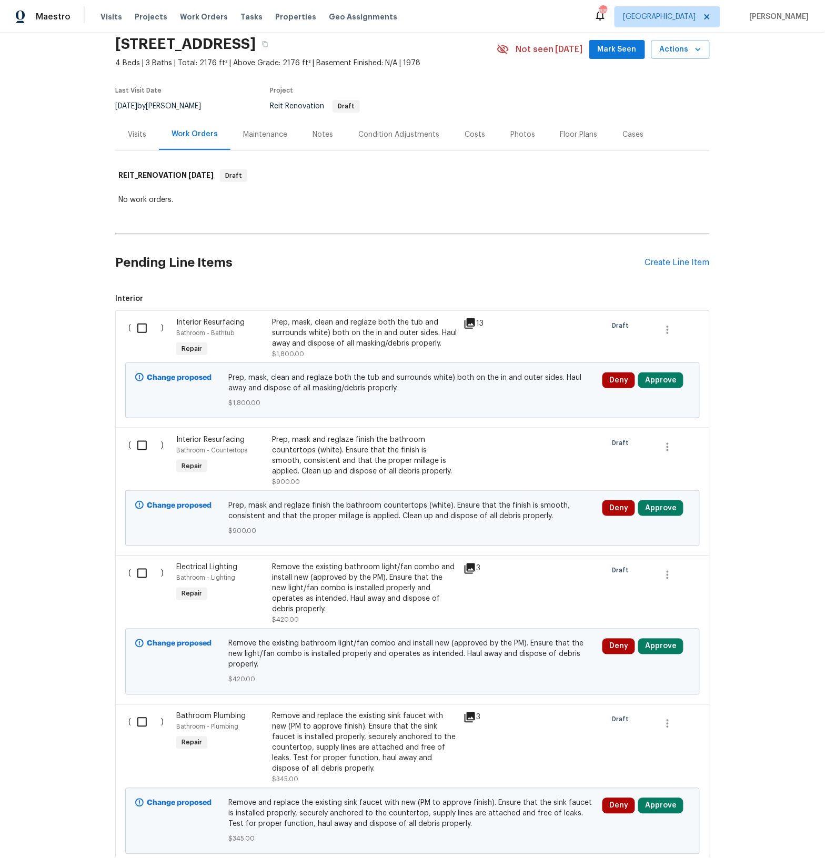
click at [457, 457] on div "Prep, mask and reglaze finish the bathroom countertops (white). Ensure that the…" at bounding box center [364, 456] width 185 height 42
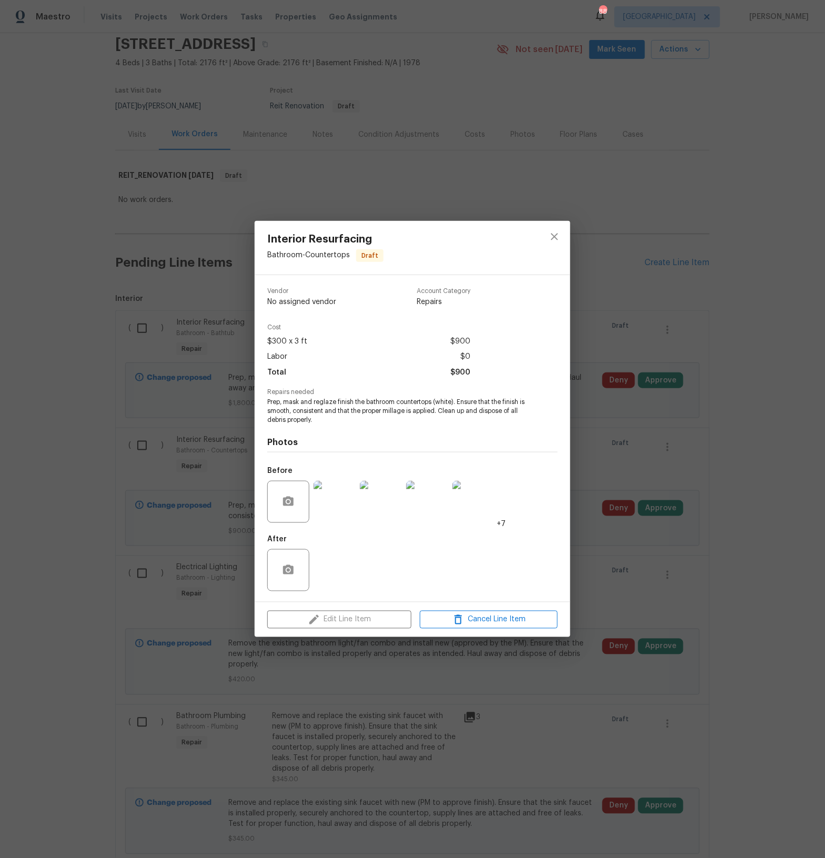
click at [331, 508] on img at bounding box center [335, 502] width 42 height 42
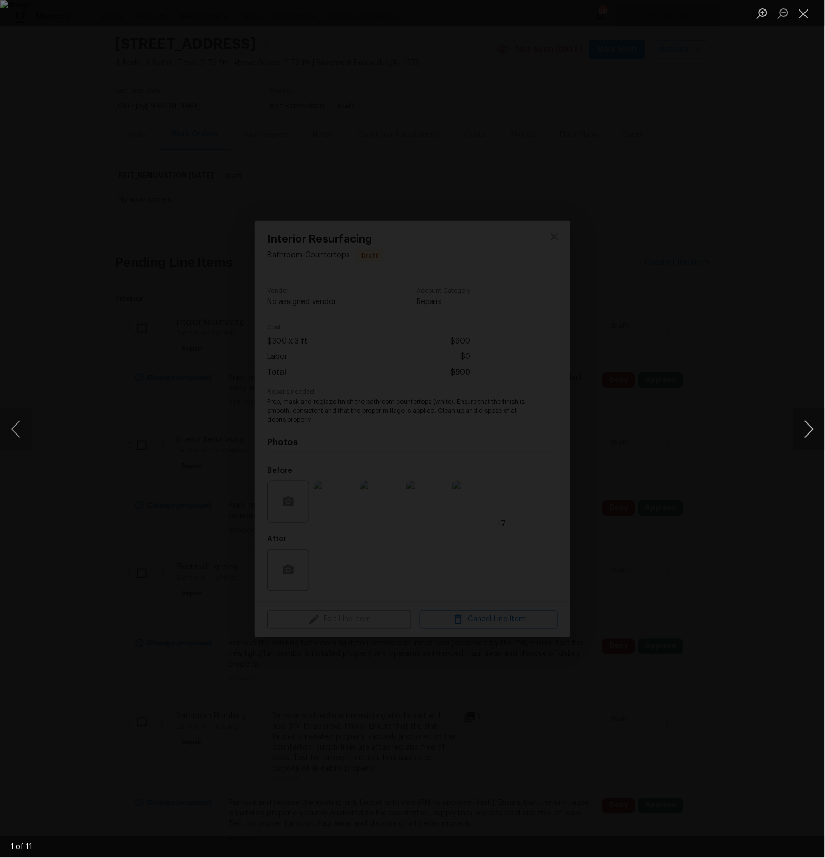
click at [798, 433] on button "Next image" at bounding box center [810, 429] width 32 height 42
click at [805, 16] on button "Close lightbox" at bounding box center [804, 13] width 21 height 18
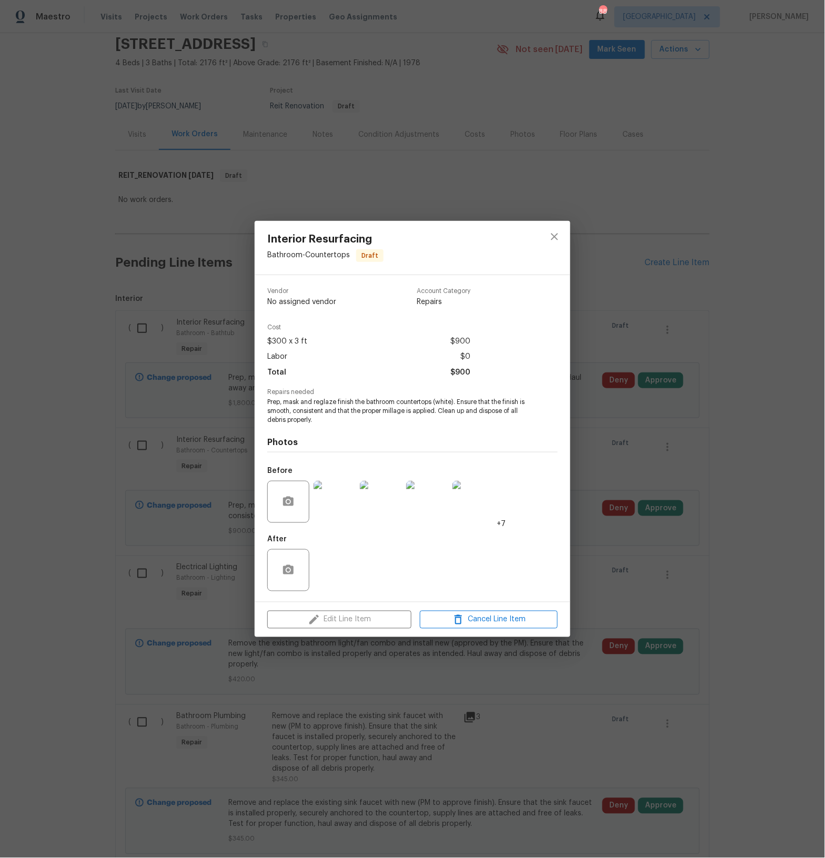
click at [664, 364] on div "Interior Resurfacing Bathroom - Countertops Draft Vendor No assigned vendor Acc…" at bounding box center [412, 429] width 825 height 858
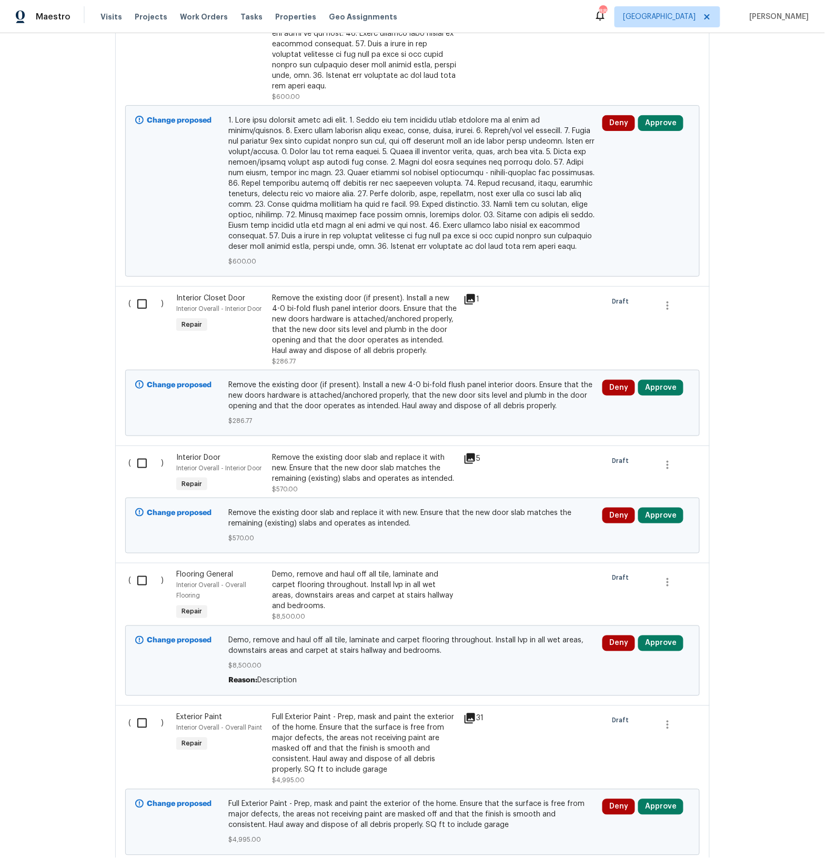
scroll to position [1748, 0]
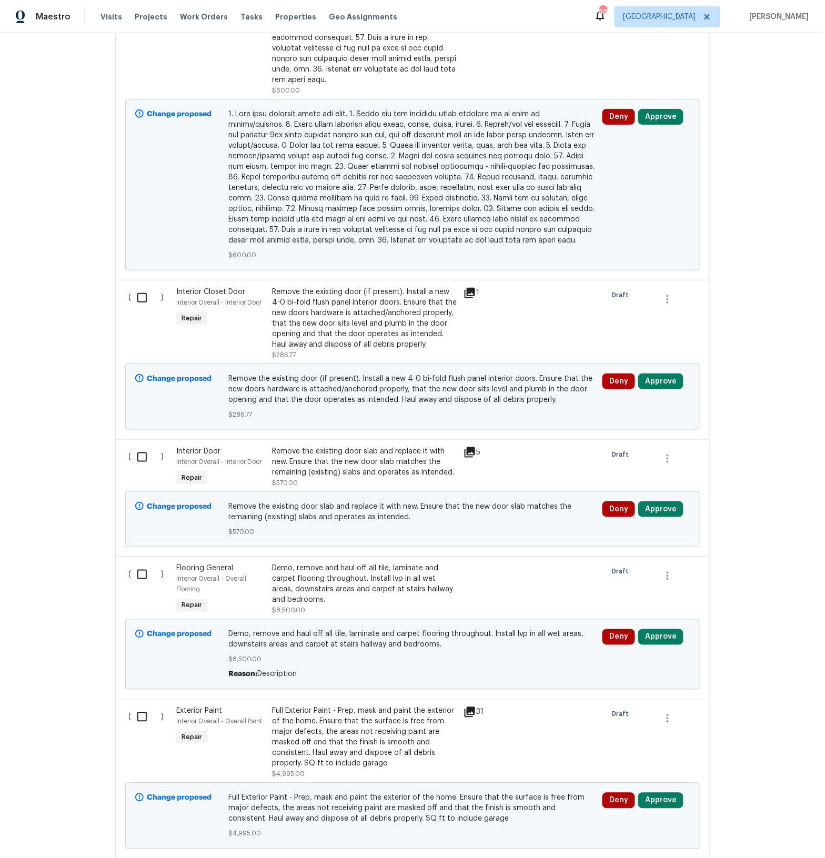
click at [462, 561] on div at bounding box center [484, 589] width 48 height 59
click at [450, 564] on div "Demo, remove and haul off all tile, laminate and carpet flooring throughout. In…" at bounding box center [364, 585] width 185 height 42
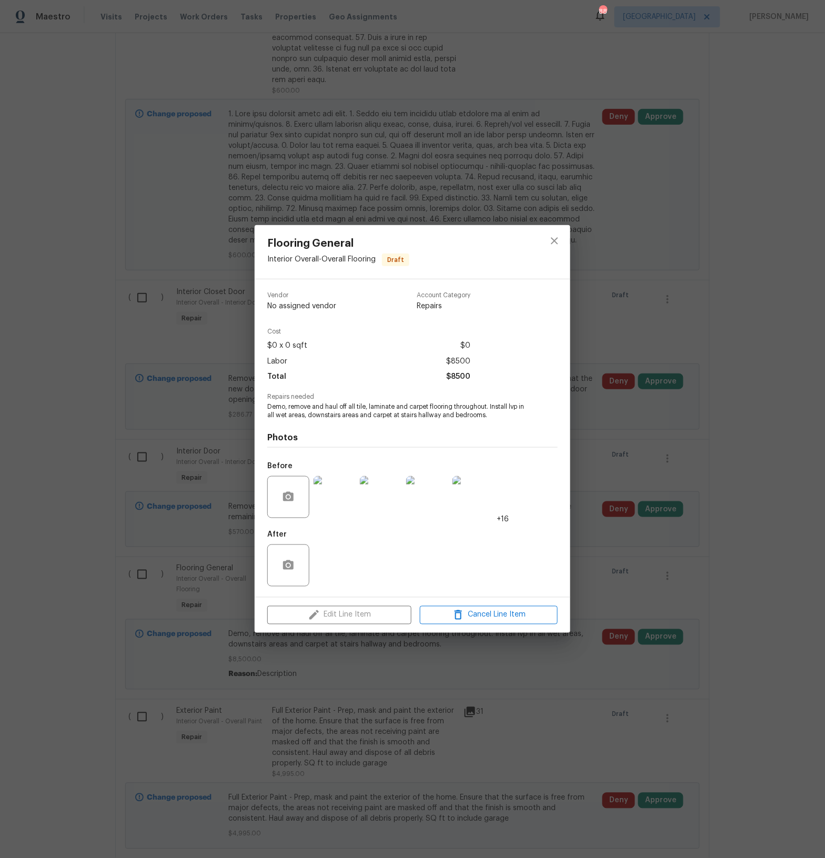
click at [334, 500] on img at bounding box center [335, 497] width 42 height 42
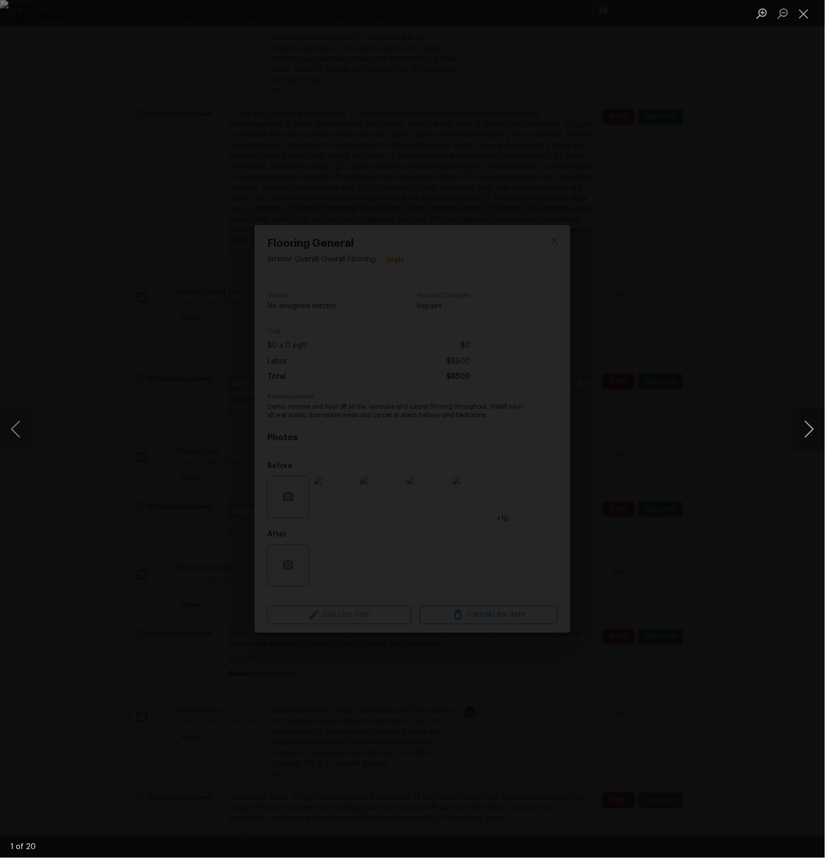
click at [812, 429] on button "Next image" at bounding box center [810, 429] width 32 height 42
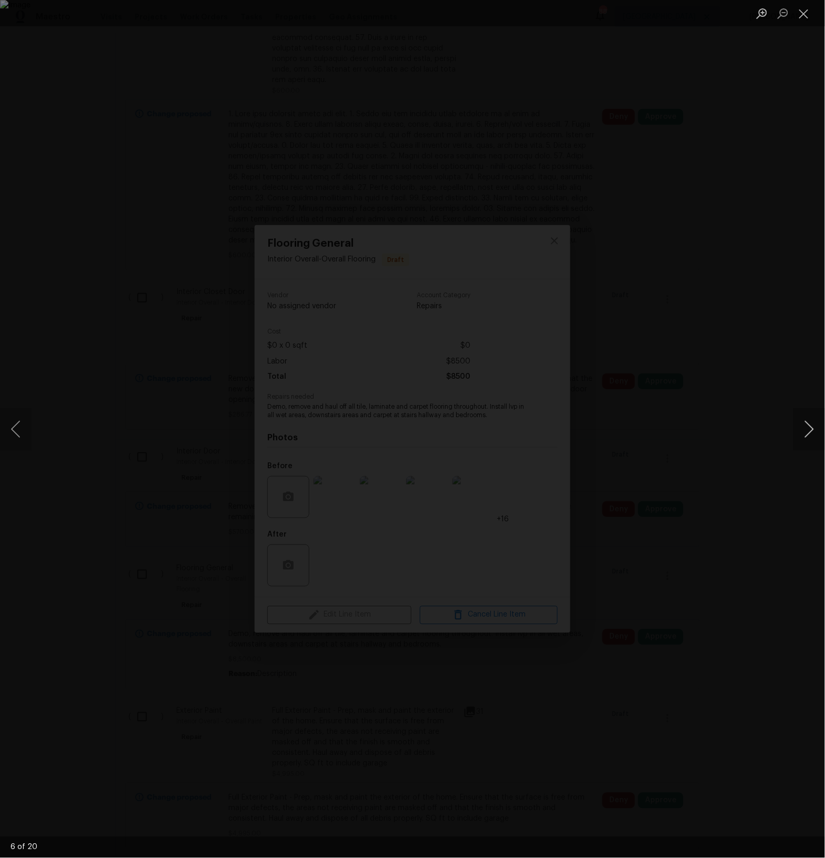
click at [812, 429] on button "Next image" at bounding box center [810, 429] width 32 height 42
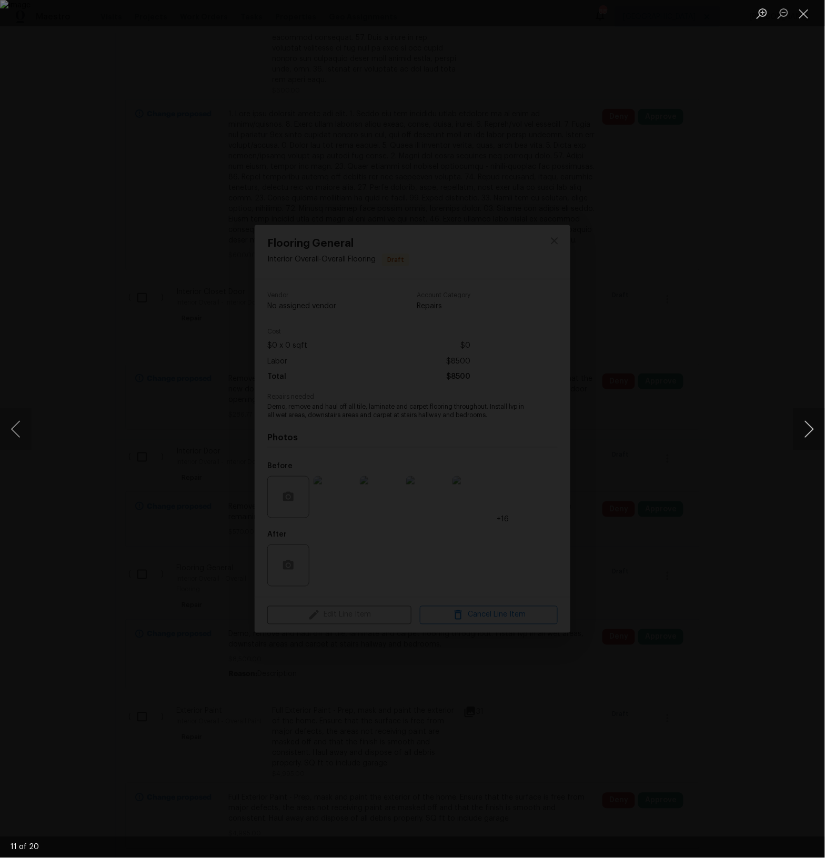
click at [812, 429] on button "Next image" at bounding box center [810, 429] width 32 height 42
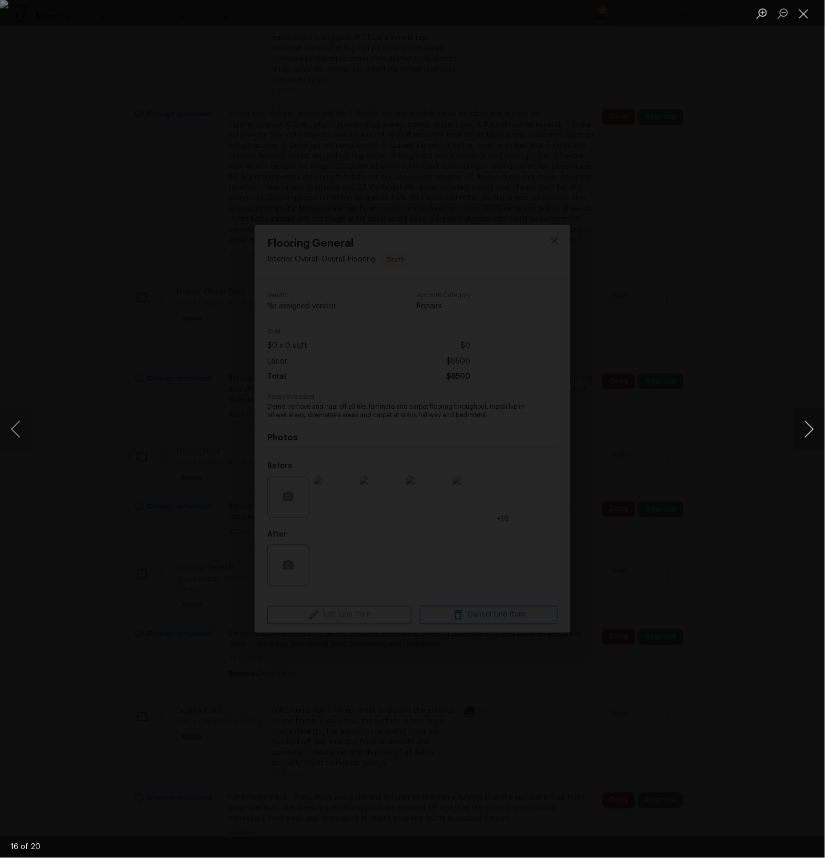
click at [812, 429] on button "Next image" at bounding box center [810, 429] width 32 height 42
click at [805, 14] on button "Close lightbox" at bounding box center [804, 13] width 21 height 18
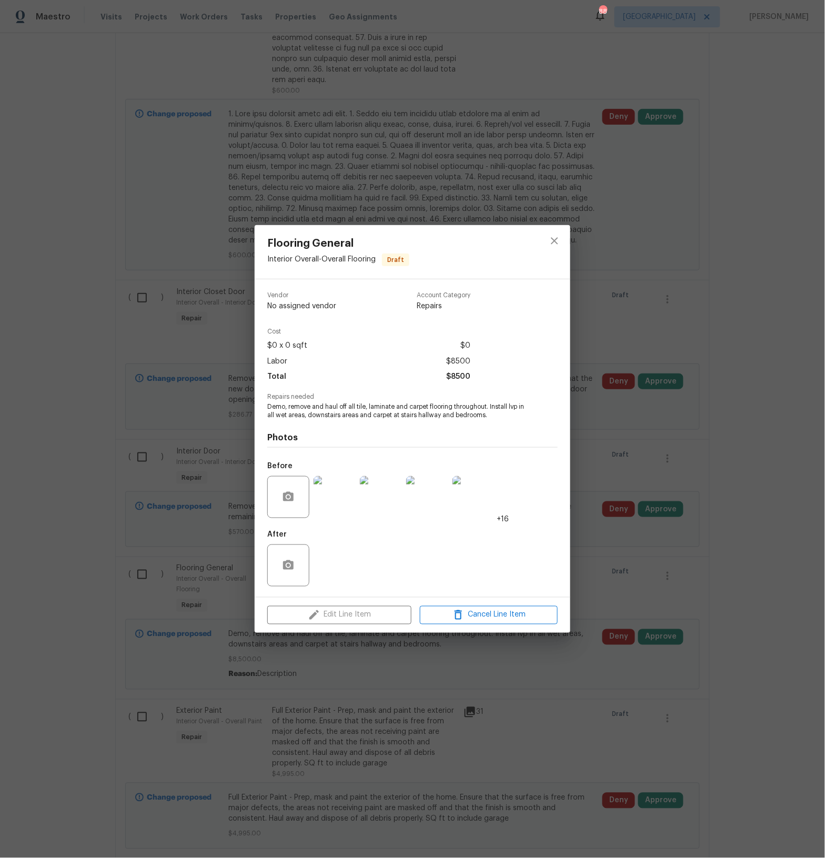
click at [805, 14] on button "Close lightbox" at bounding box center [804, 13] width 21 height 18
click at [559, 246] on icon "close" at bounding box center [554, 241] width 13 height 13
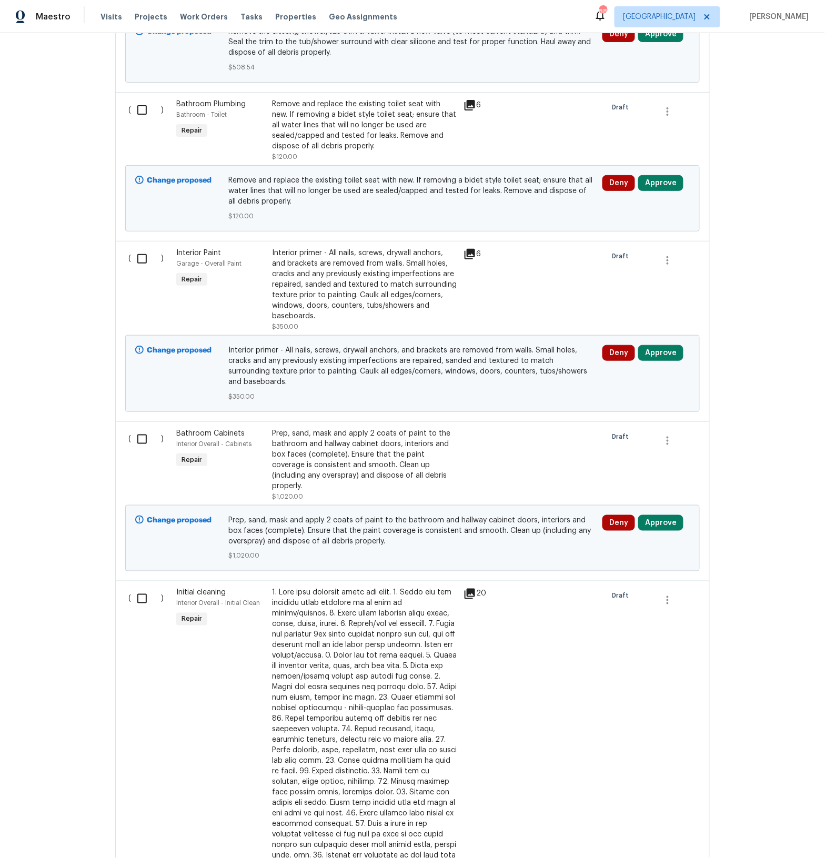
scroll to position [951, 0]
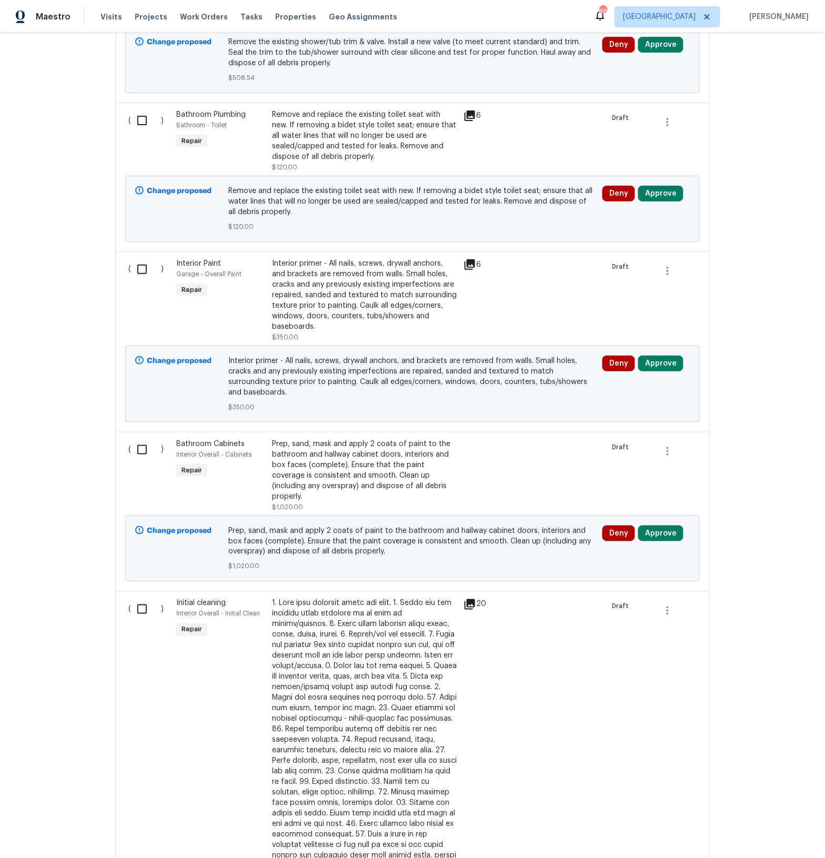
click at [434, 451] on div "Prep, sand, mask and apply 2 coats of paint to the bathroom and hallway cabinet…" at bounding box center [364, 470] width 185 height 63
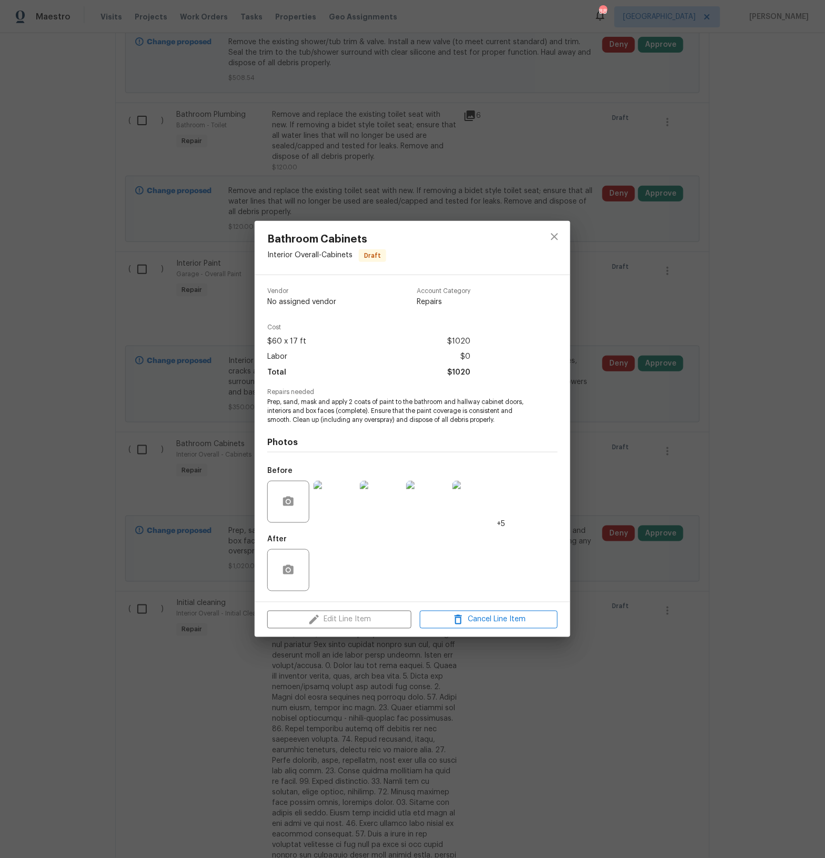
click at [340, 510] on img at bounding box center [335, 502] width 42 height 42
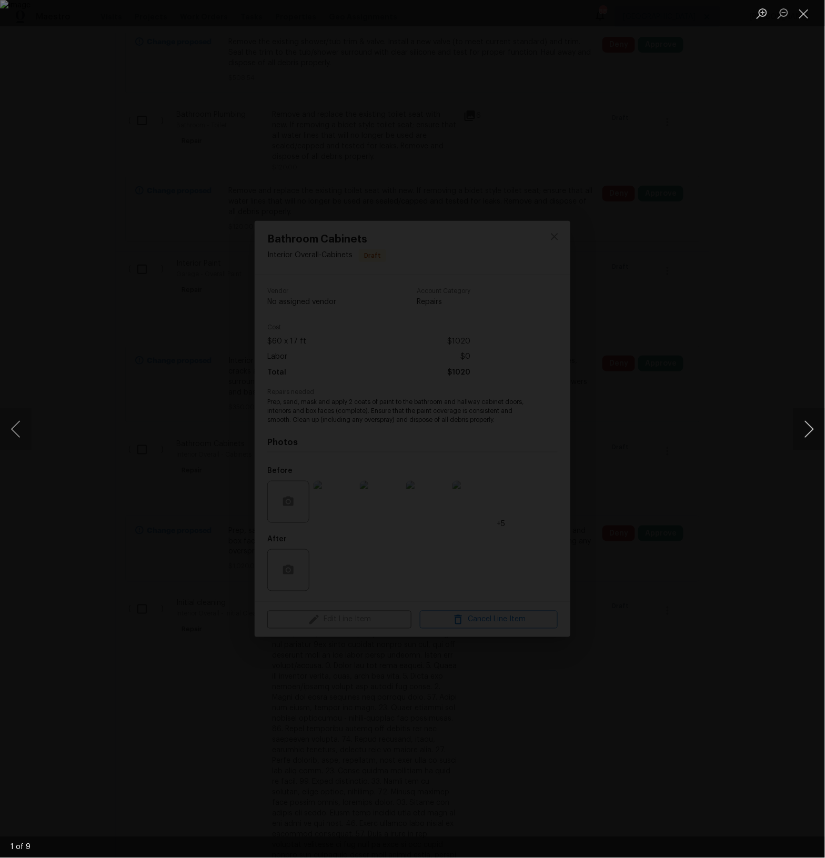
click at [813, 433] on button "Next image" at bounding box center [810, 429] width 32 height 42
click at [810, 11] on button "Close lightbox" at bounding box center [804, 13] width 21 height 18
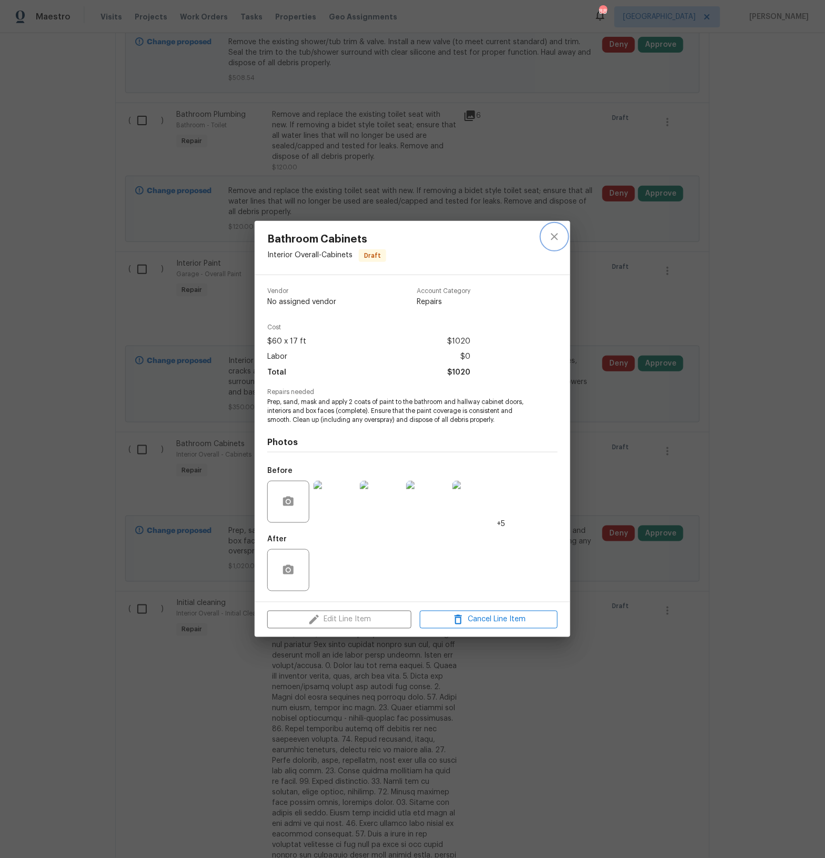
click at [558, 236] on icon "close" at bounding box center [554, 237] width 13 height 13
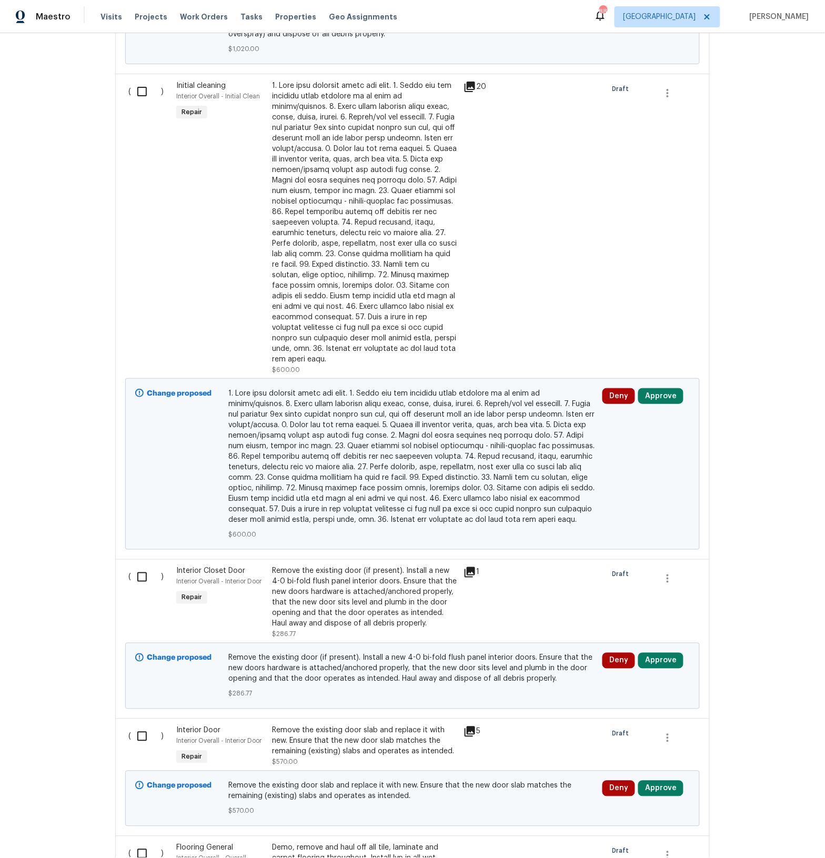
scroll to position [1470, 0]
click at [452, 565] on div "Remove the existing door (if present). Install a new 4-0 bi-fold flush panel in…" at bounding box center [364, 596] width 185 height 63
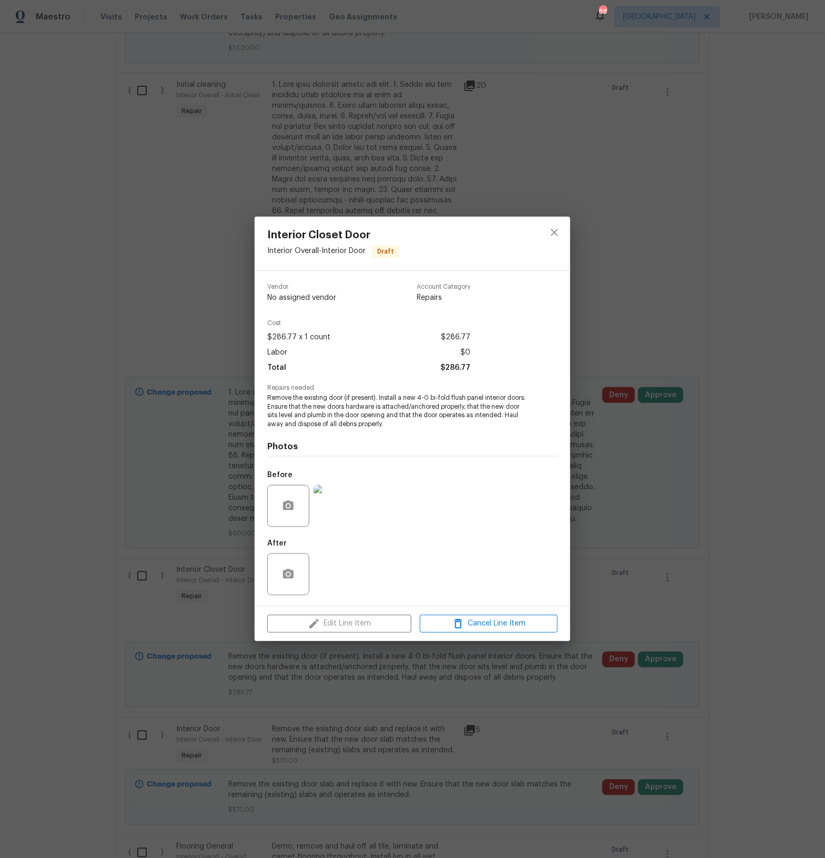
click at [326, 519] on img at bounding box center [335, 506] width 42 height 42
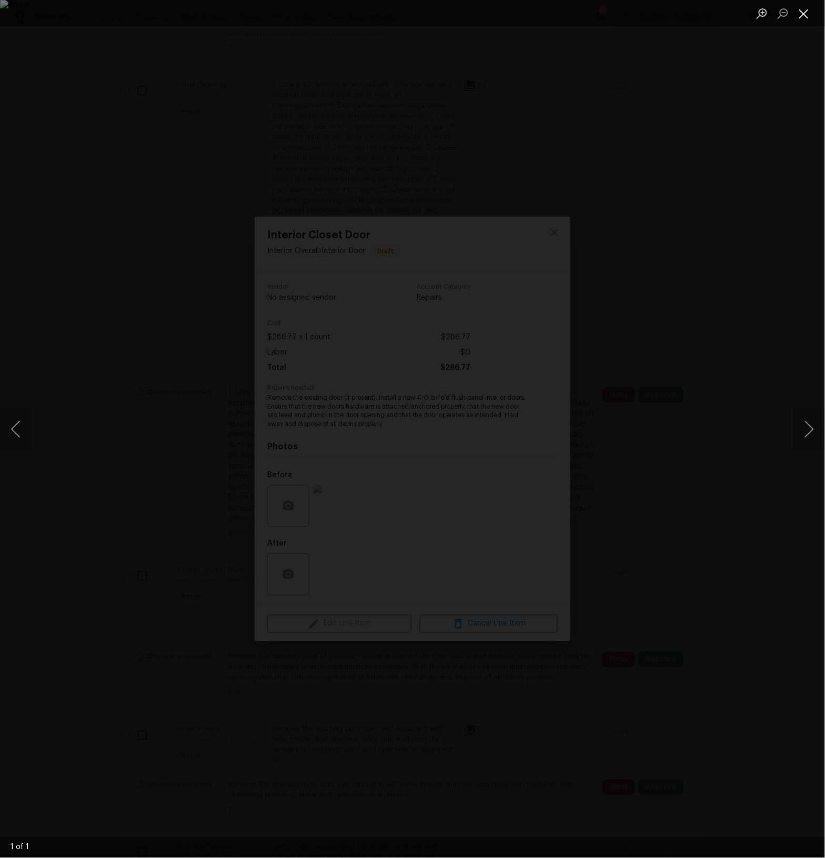
click at [802, 17] on button "Close lightbox" at bounding box center [804, 13] width 21 height 18
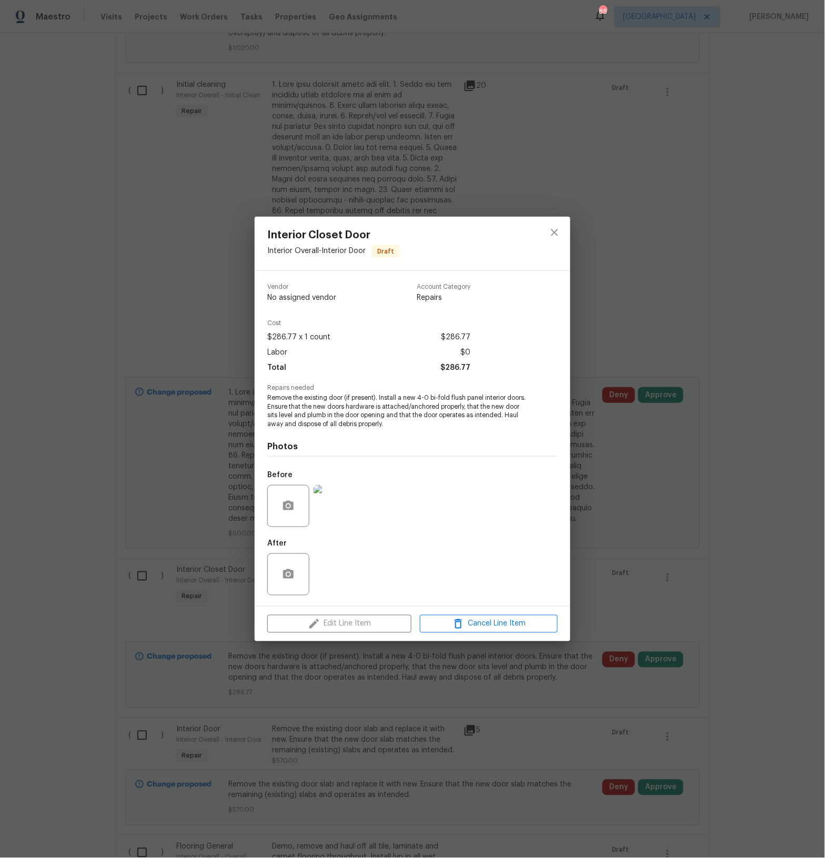
click at [446, 682] on div "Interior Closet Door Interior Overall - Interior Door Draft Vendor No assigned …" at bounding box center [412, 429] width 825 height 858
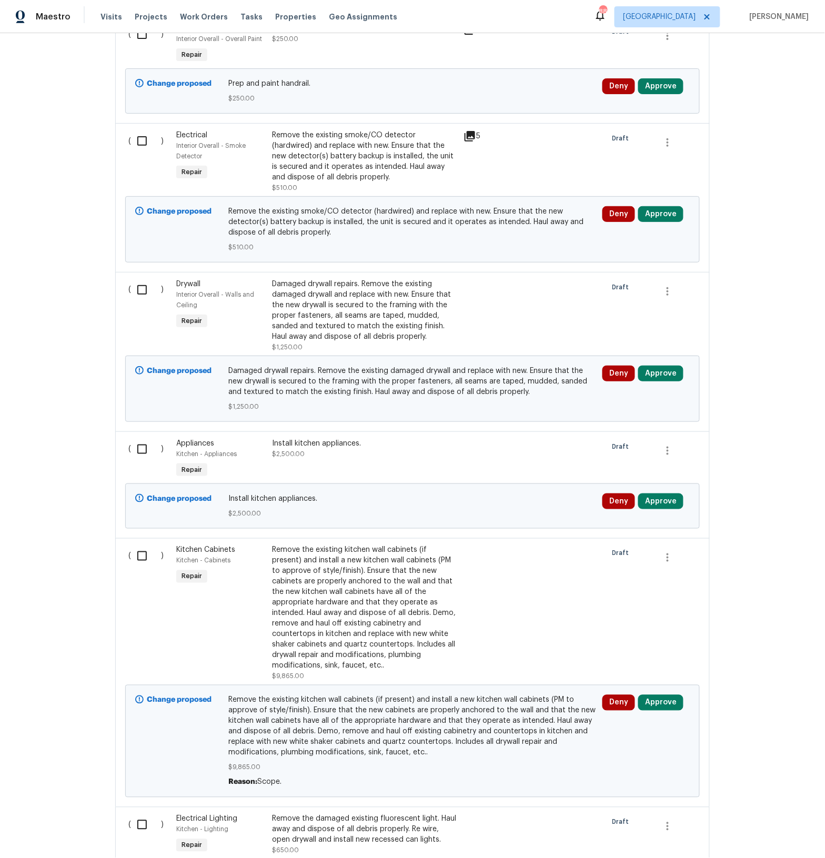
scroll to position [2847, 0]
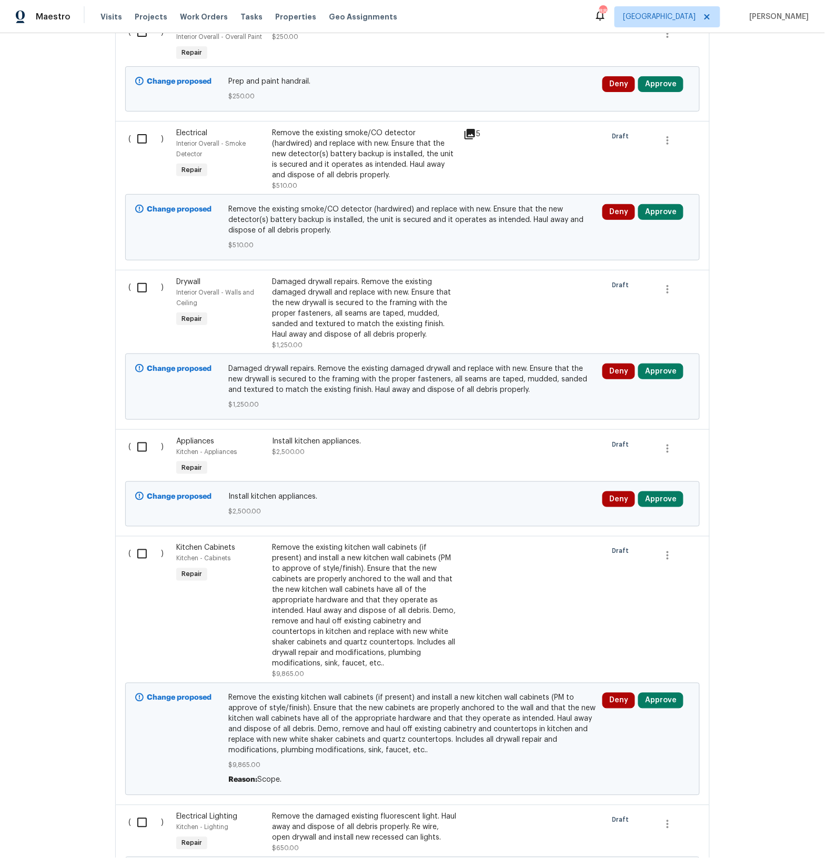
click at [425, 578] on div "Remove the existing kitchen wall cabinets (if present) and install a new kitche…" at bounding box center [364, 606] width 185 height 126
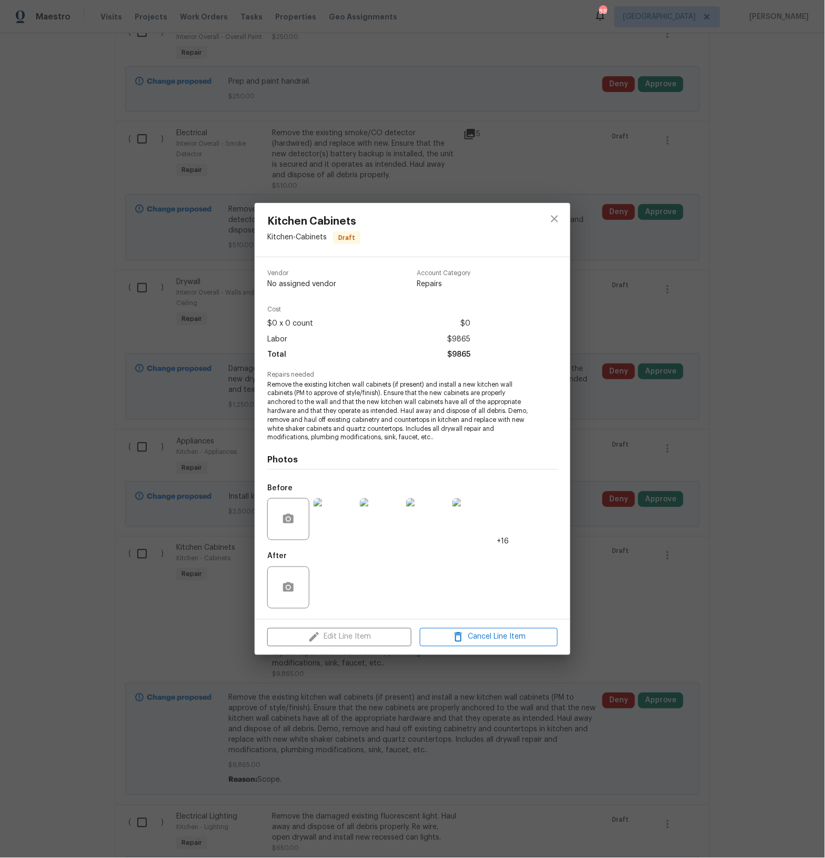
click at [344, 526] on img at bounding box center [335, 519] width 42 height 42
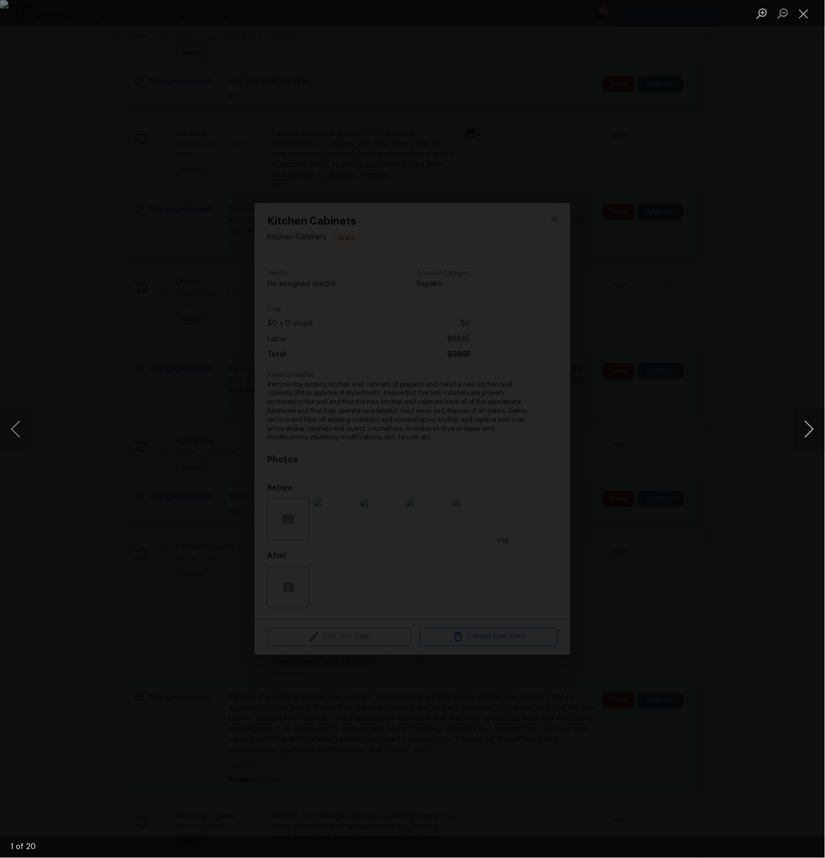
click at [808, 432] on button "Next image" at bounding box center [810, 429] width 32 height 42
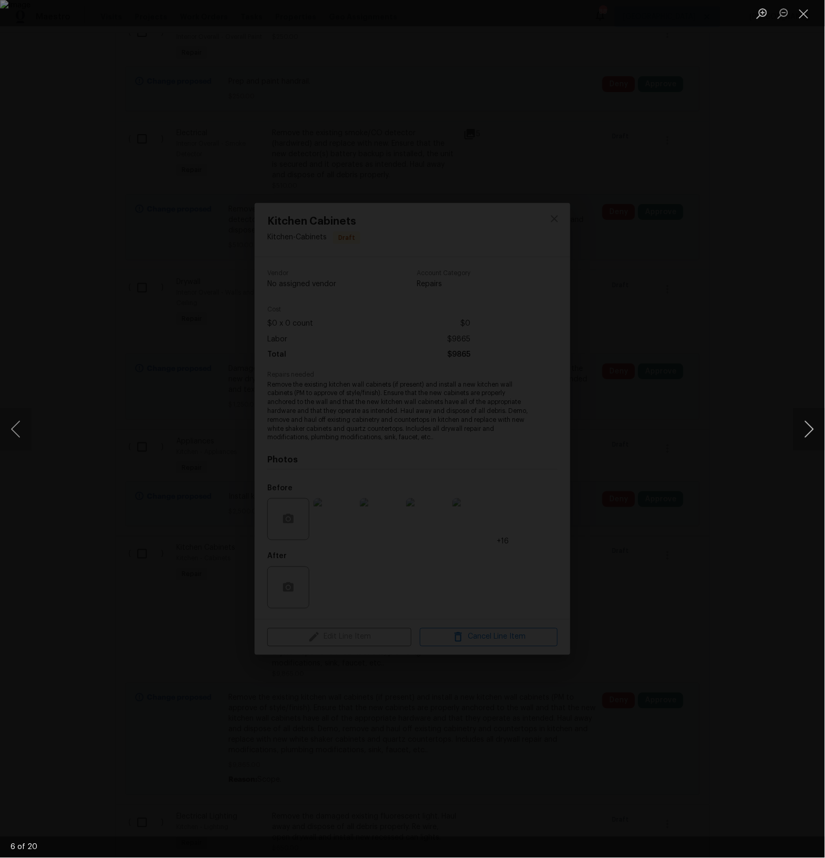
click at [808, 432] on button "Next image" at bounding box center [810, 429] width 32 height 42
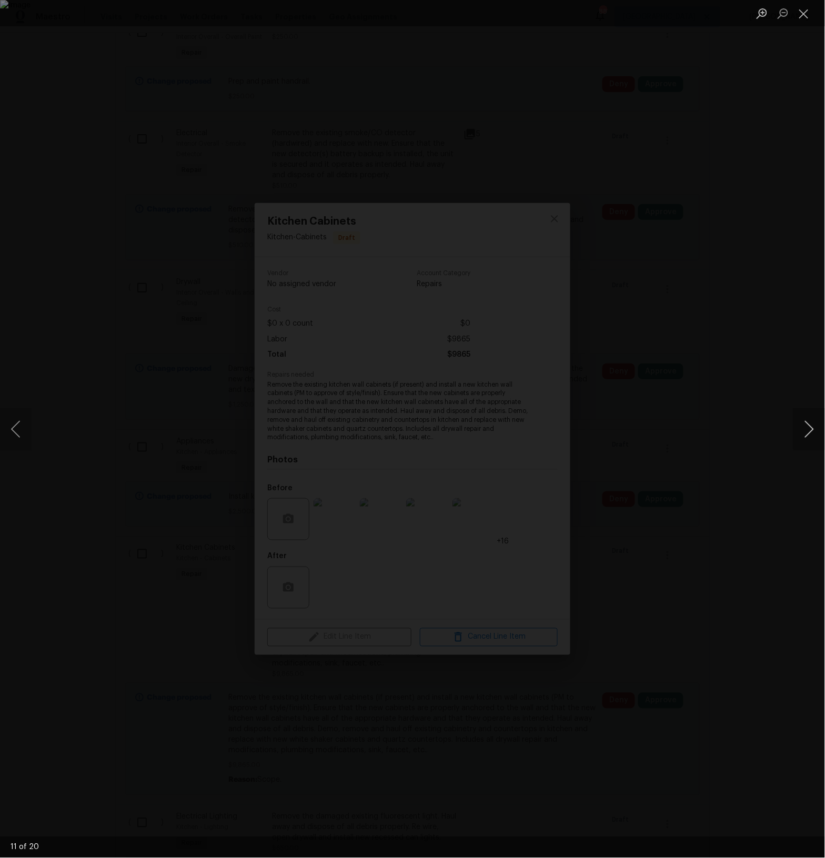
click at [808, 432] on button "Next image" at bounding box center [810, 429] width 32 height 42
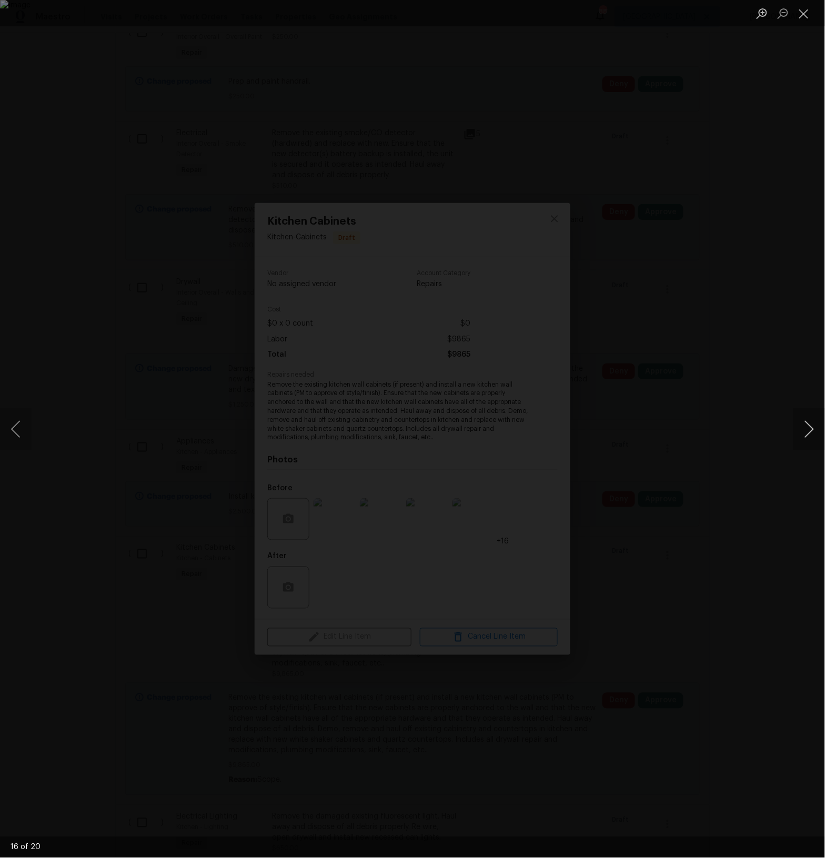
click at [808, 432] on button "Next image" at bounding box center [810, 429] width 32 height 42
click at [805, 10] on button "Close lightbox" at bounding box center [804, 13] width 21 height 18
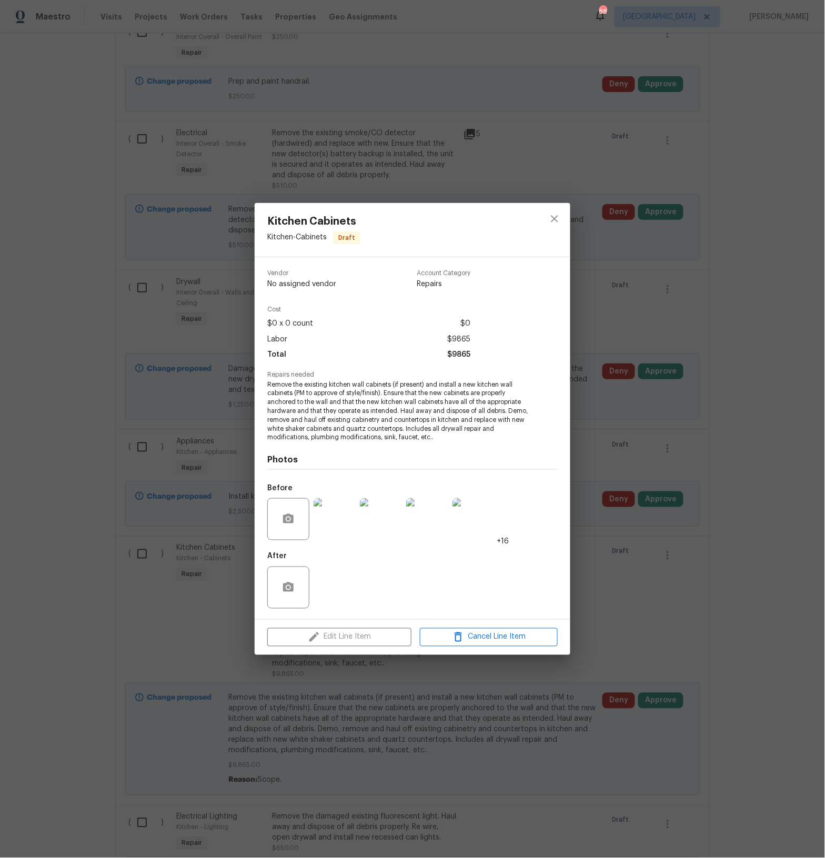
click at [643, 598] on div "Kitchen Cabinets Kitchen - Cabinets Draft Vendor No assigned vendor Account Cat…" at bounding box center [412, 429] width 825 height 858
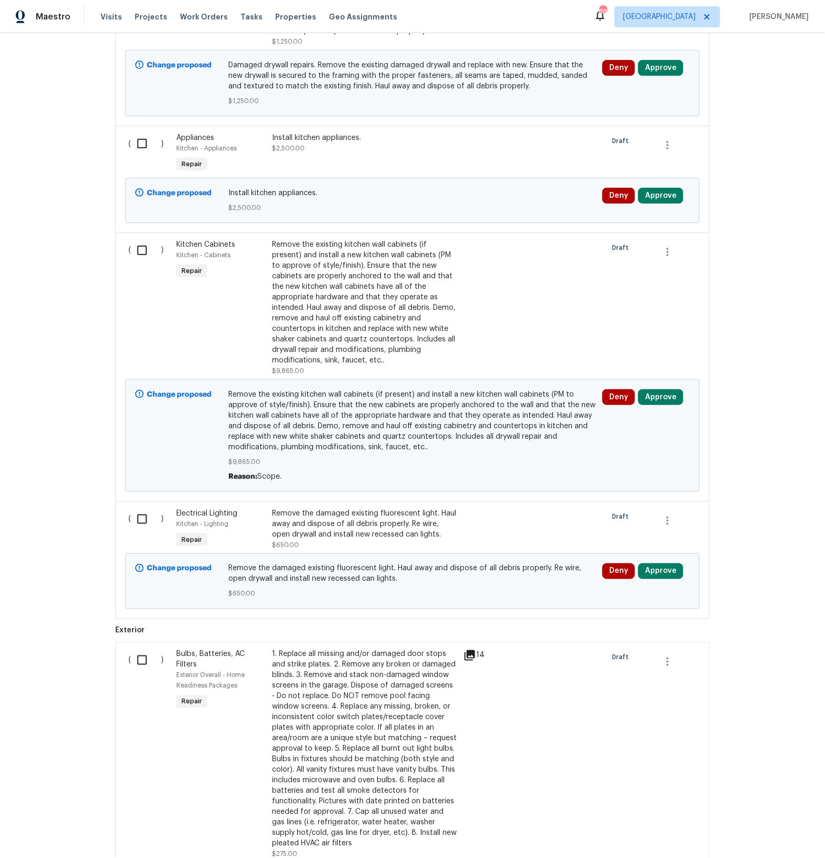
scroll to position [3154, 0]
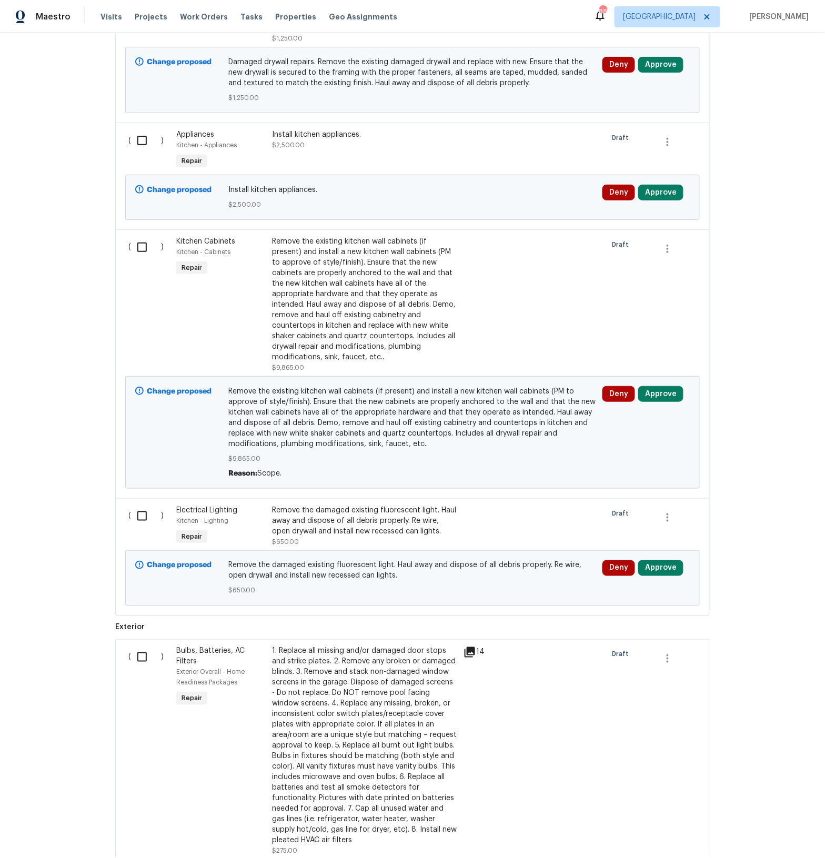
click at [417, 505] on div "Remove the damaged existing fluorescent light. Haul away and dispose of all deb…" at bounding box center [364, 521] width 185 height 32
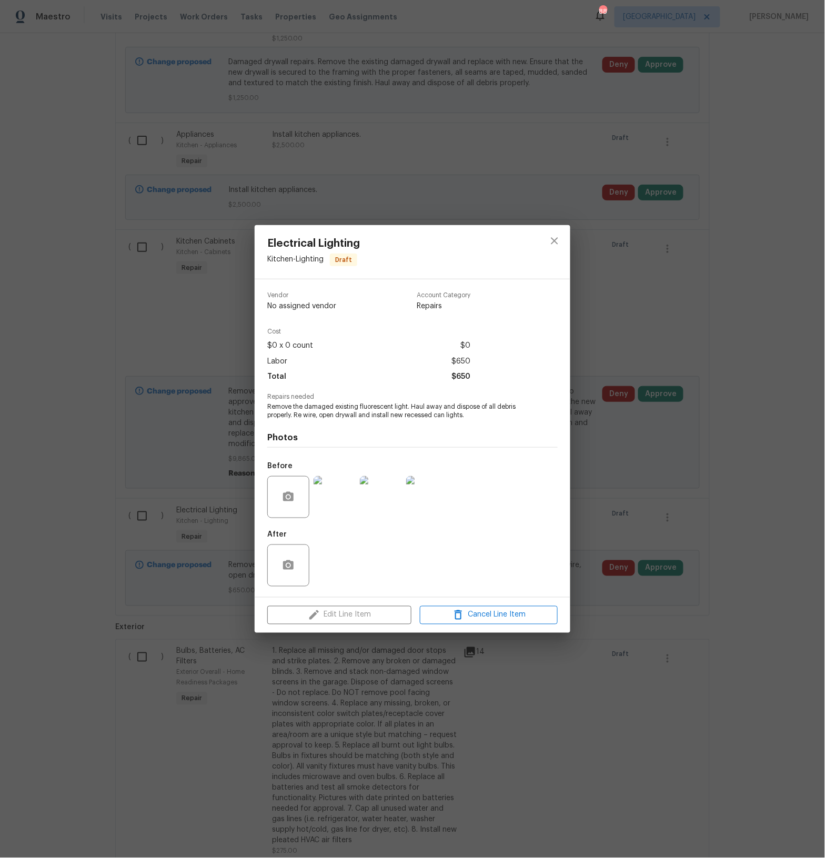
click at [333, 509] on img at bounding box center [335, 497] width 42 height 42
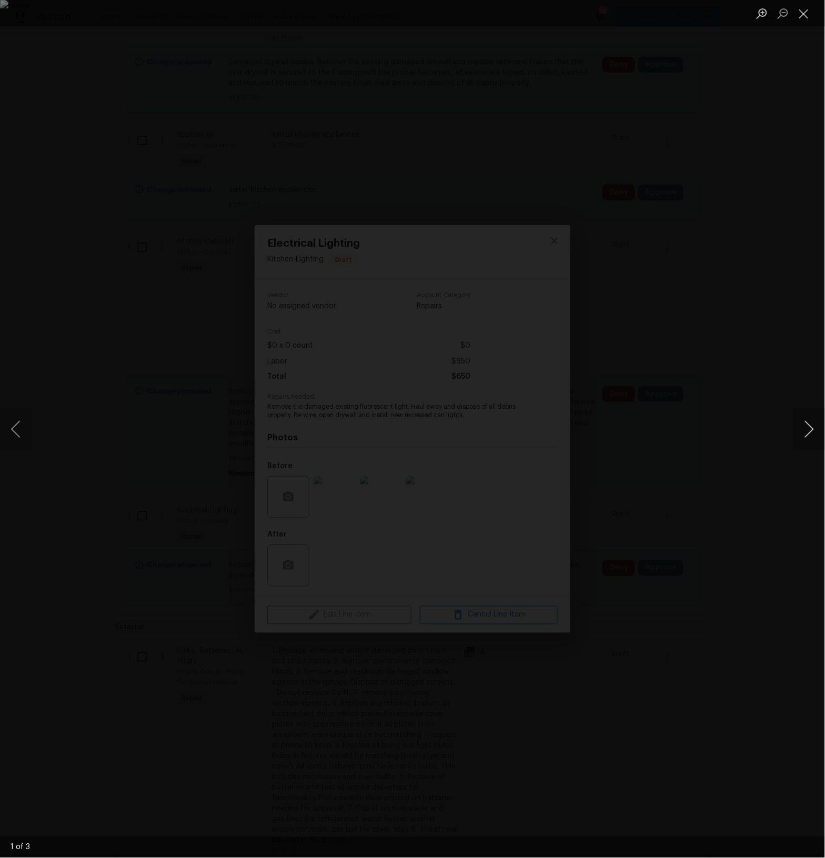
click at [800, 436] on button "Next image" at bounding box center [810, 429] width 32 height 42
click at [808, 15] on button "Close lightbox" at bounding box center [804, 13] width 21 height 18
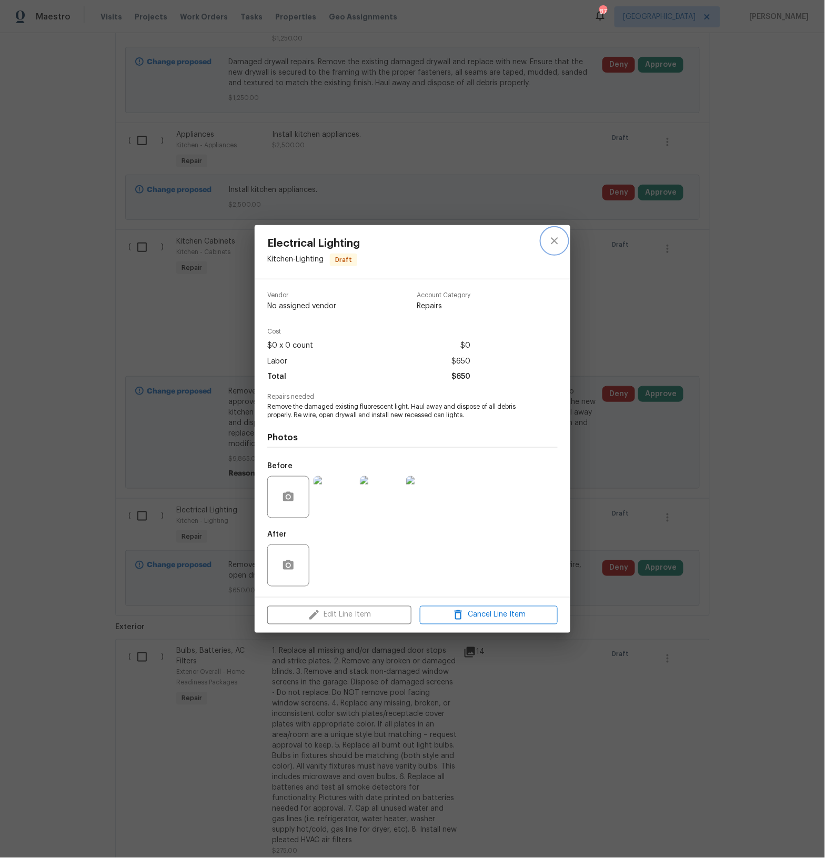
click at [553, 243] on icon "close" at bounding box center [554, 241] width 13 height 13
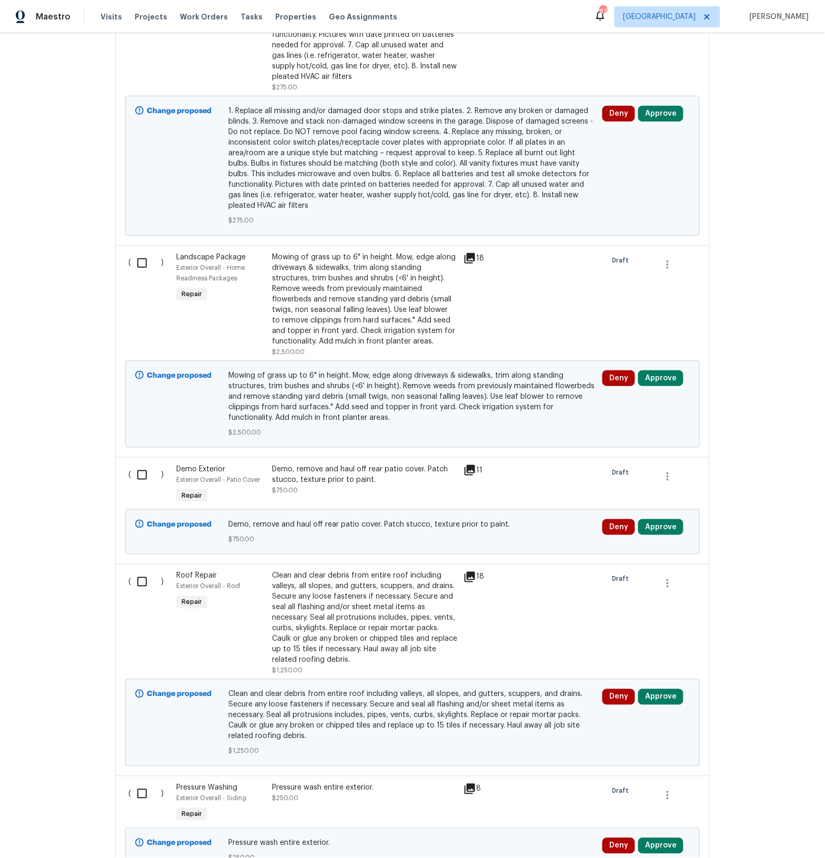
scroll to position [3919, 0]
click at [446, 570] on div "Clean and clear debris from entire roof including valleys, all slopes, and gutt…" at bounding box center [364, 617] width 185 height 95
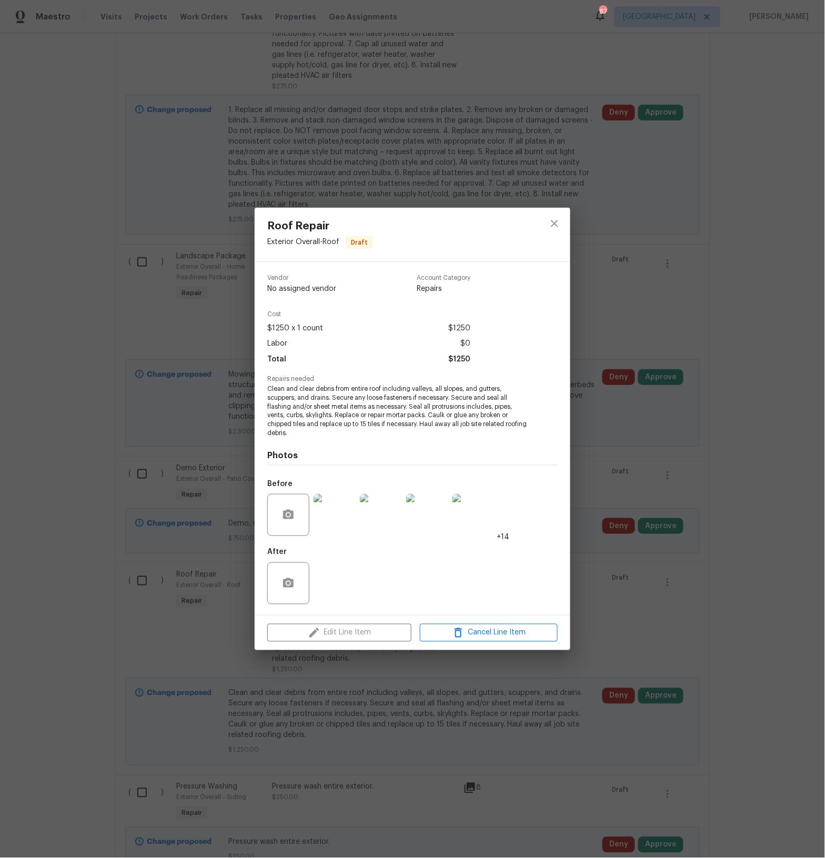
click at [325, 516] on img at bounding box center [335, 515] width 42 height 42
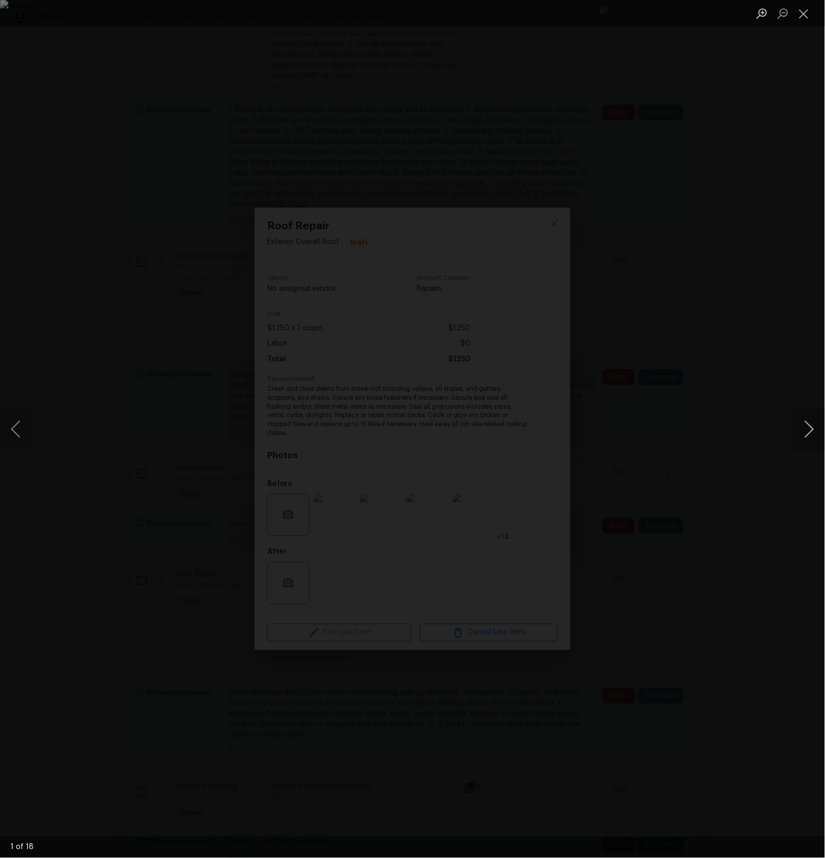
click at [808, 426] on button "Next image" at bounding box center [810, 429] width 32 height 42
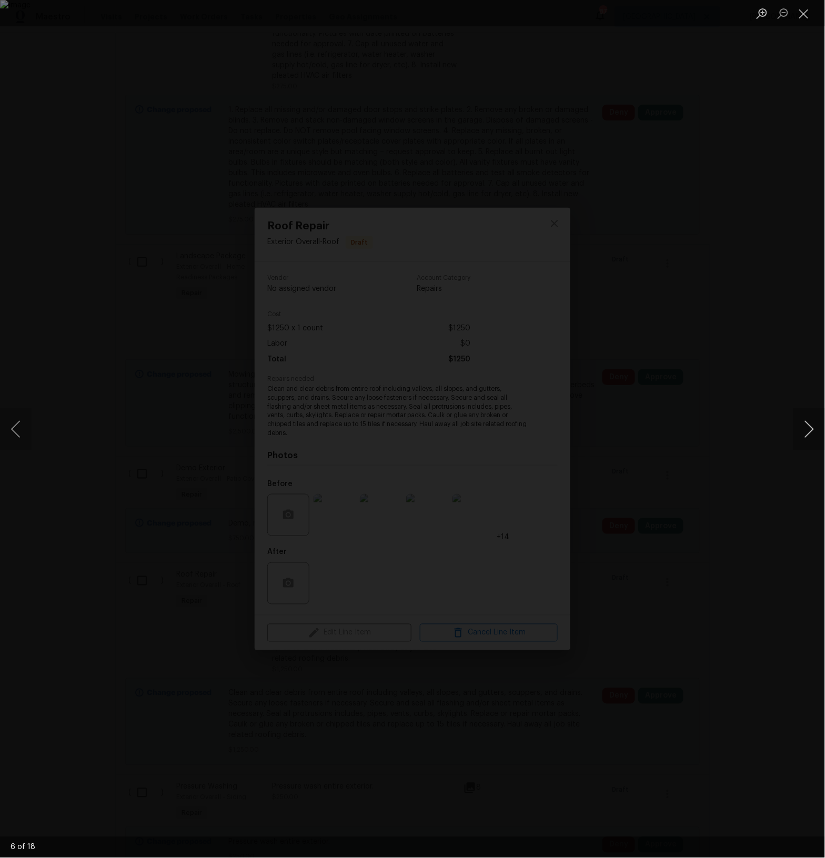
click at [808, 426] on button "Next image" at bounding box center [810, 429] width 32 height 42
click at [807, 13] on button "Close lightbox" at bounding box center [804, 13] width 21 height 18
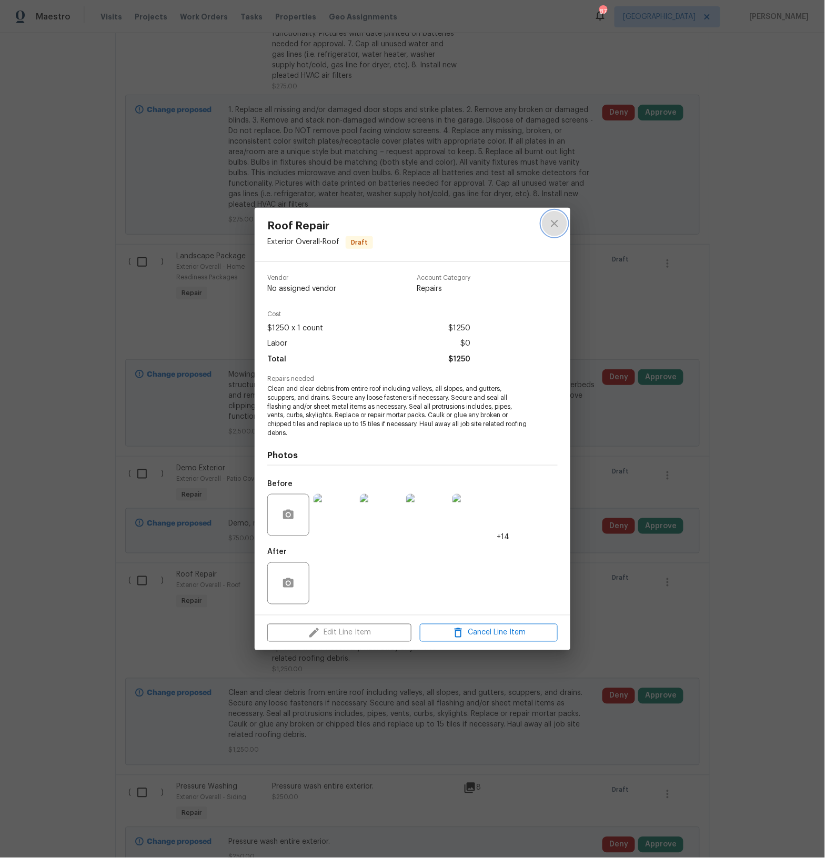
click at [557, 221] on icon "close" at bounding box center [554, 223] width 7 height 7
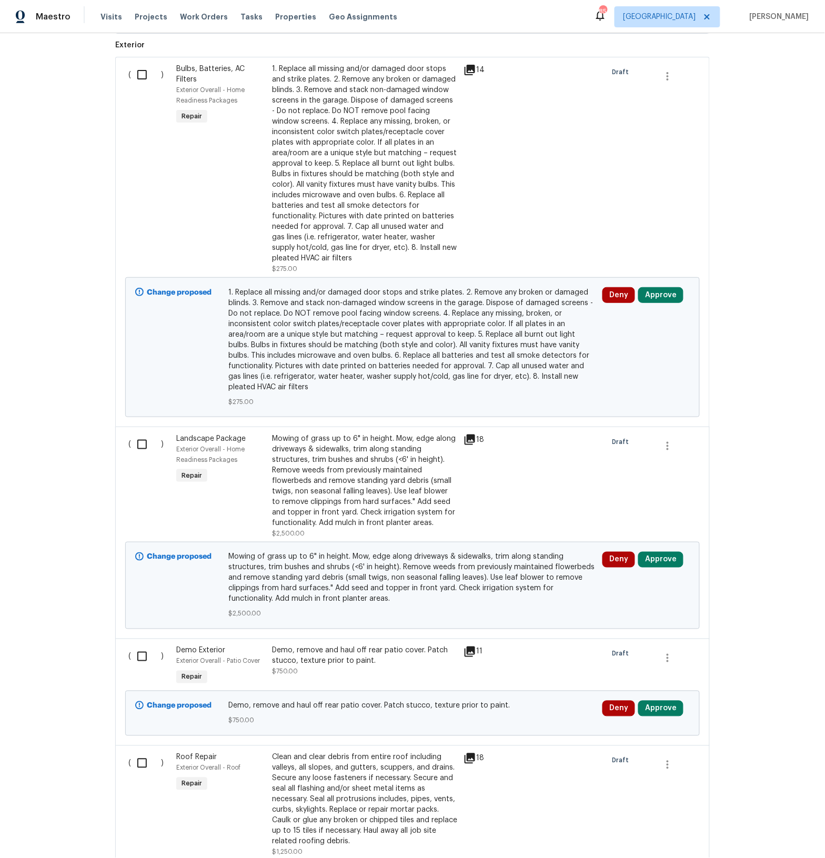
scroll to position [3734, 0]
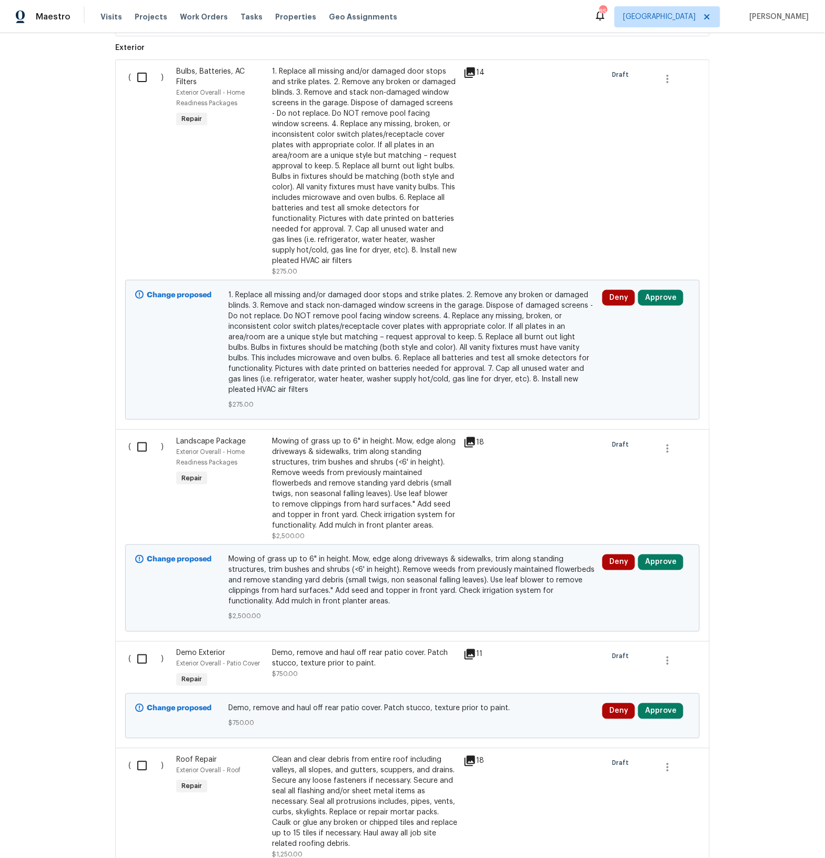
click at [473, 649] on icon at bounding box center [470, 654] width 11 height 11
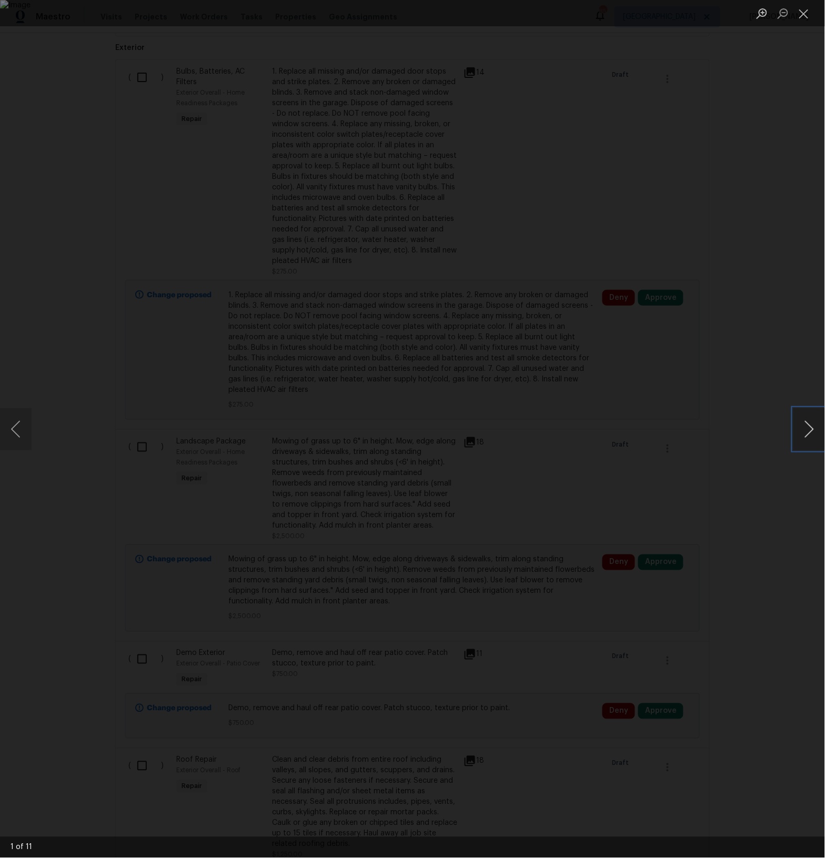
click at [802, 432] on button "Next image" at bounding box center [810, 429] width 32 height 42
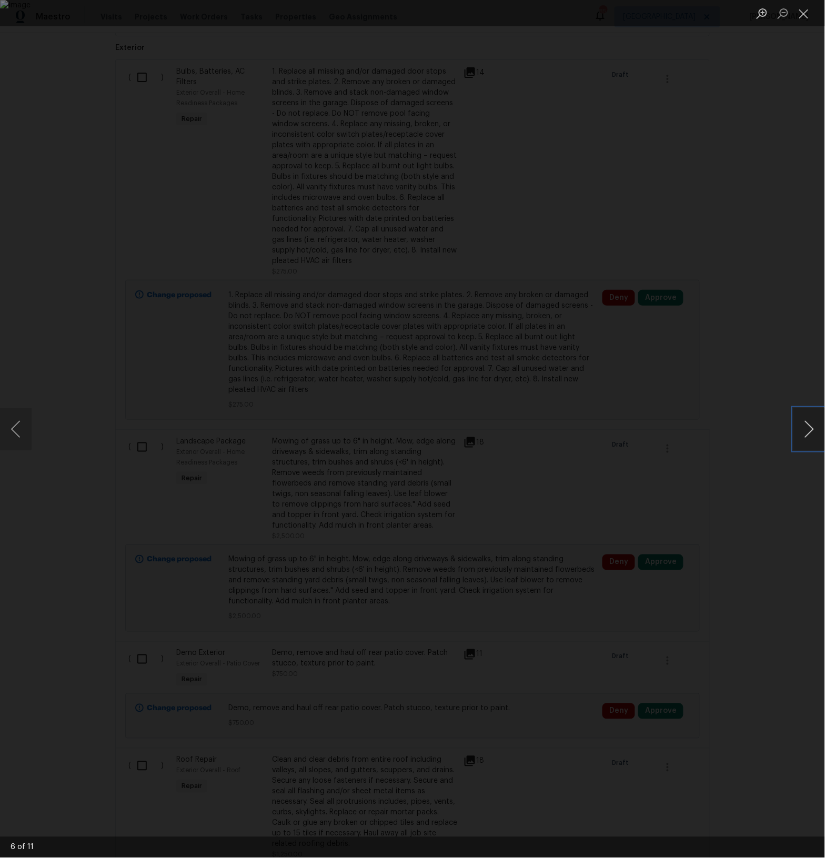
click at [802, 432] on button "Next image" at bounding box center [810, 429] width 32 height 42
click at [740, 688] on div "Lightbox" at bounding box center [412, 429] width 825 height 858
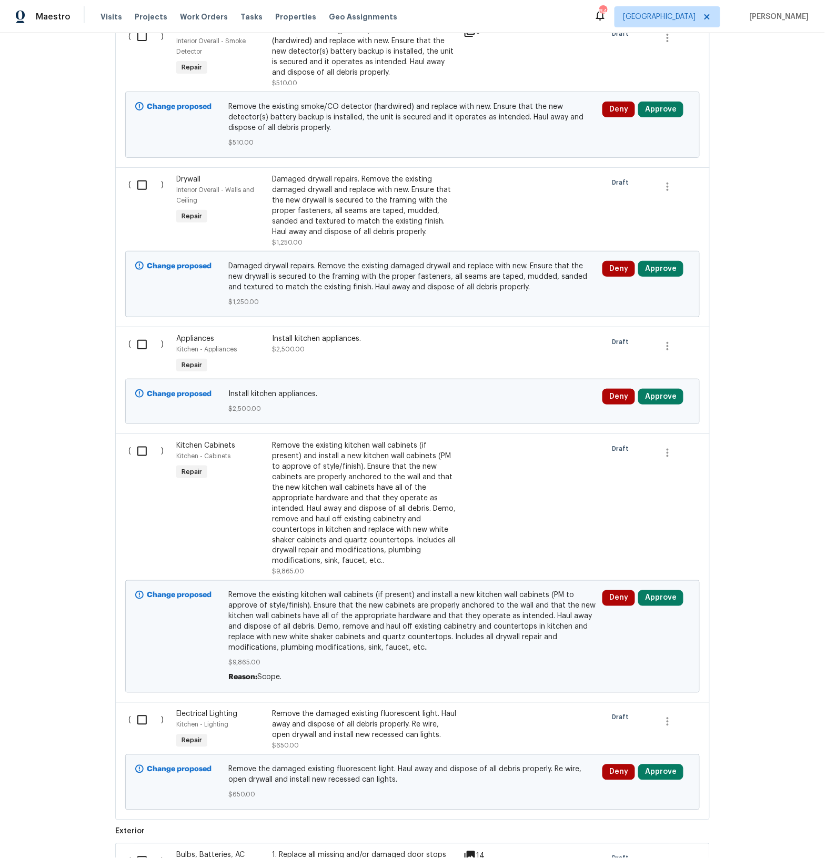
scroll to position [2885, 0]
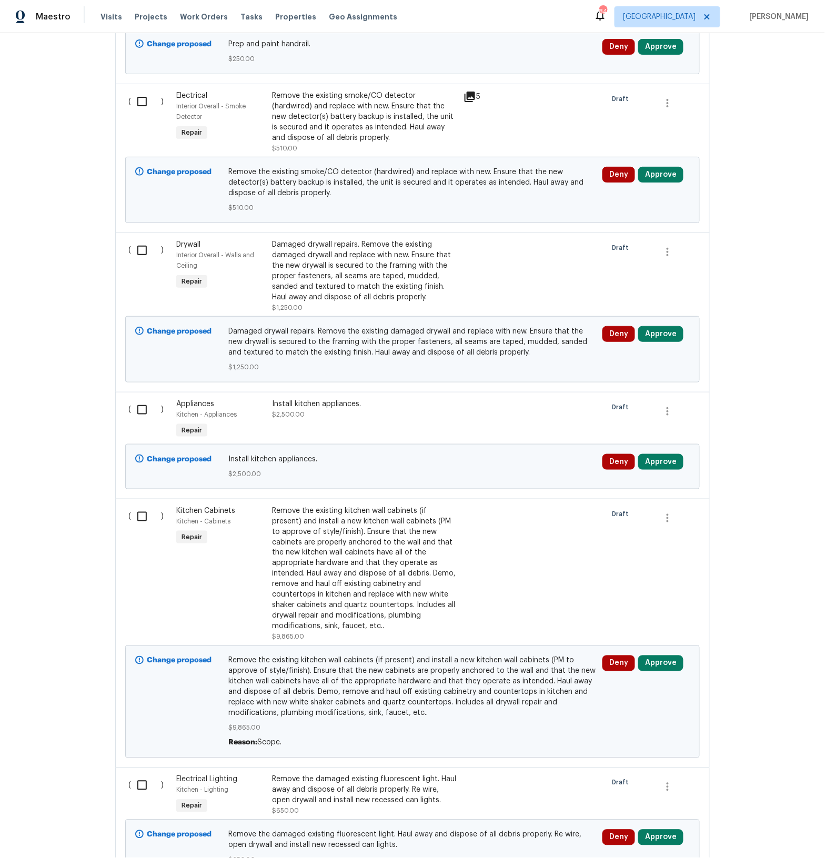
click at [381, 399] on div "Install kitchen appliances." at bounding box center [364, 404] width 185 height 11
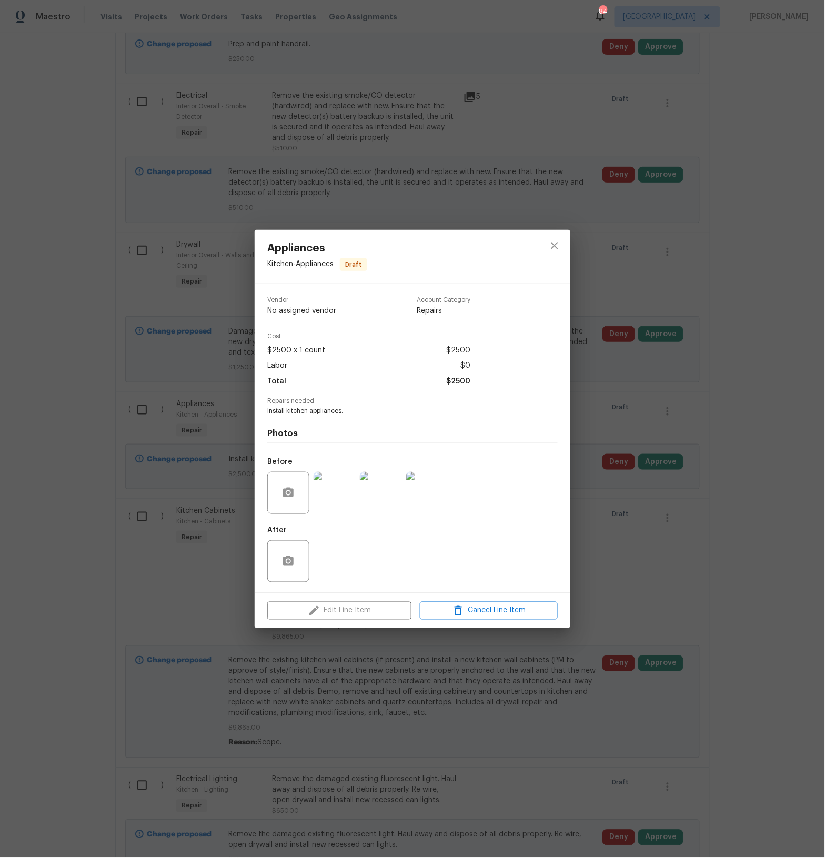
click at [330, 494] on img at bounding box center [335, 493] width 42 height 42
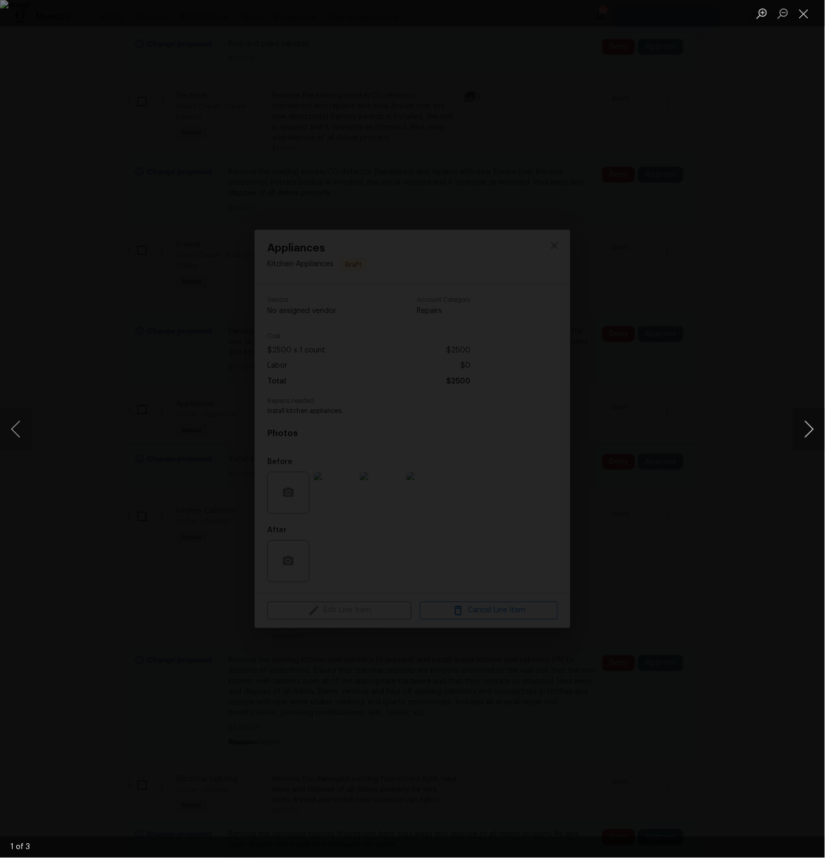
click at [808, 433] on button "Next image" at bounding box center [810, 429] width 32 height 42
click at [811, 15] on button "Close lightbox" at bounding box center [804, 13] width 21 height 18
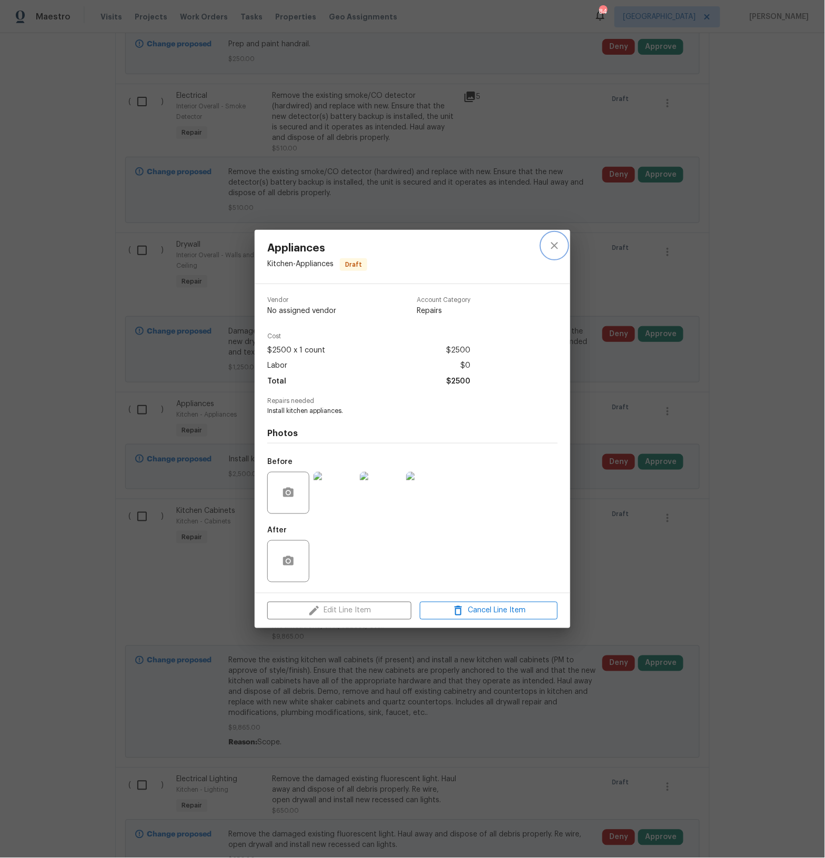
click at [554, 248] on icon "close" at bounding box center [554, 245] width 13 height 13
